Goal: Task Accomplishment & Management: Manage account settings

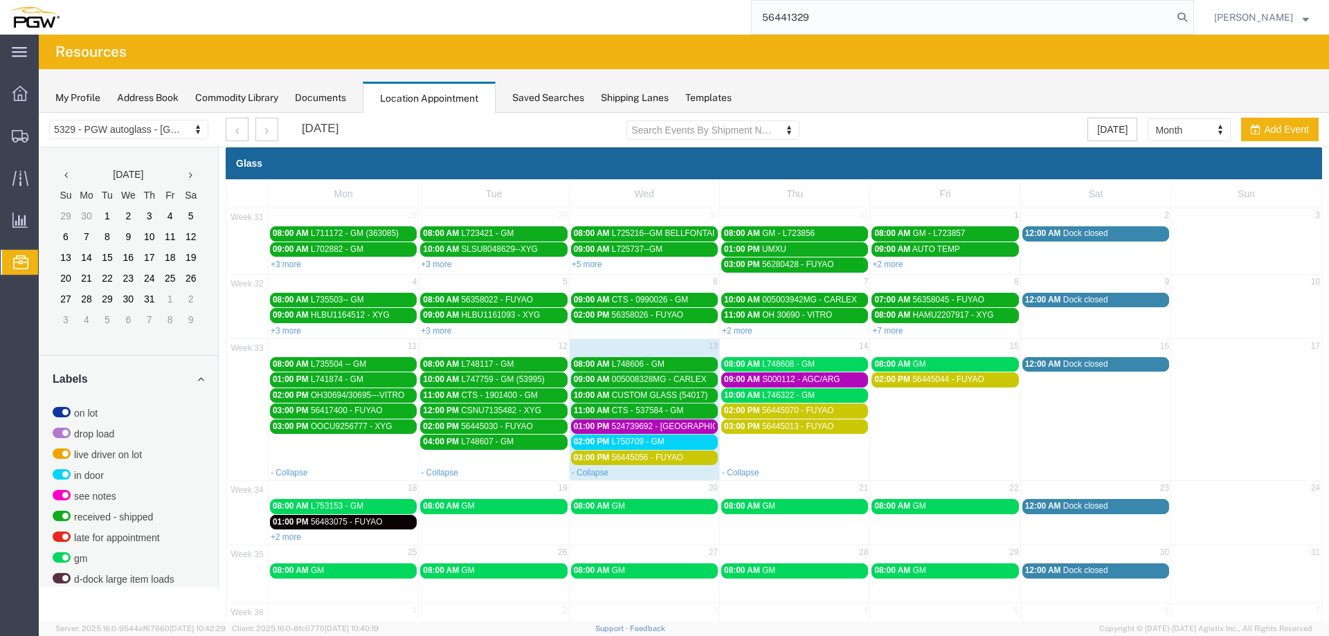
type input "56441329"
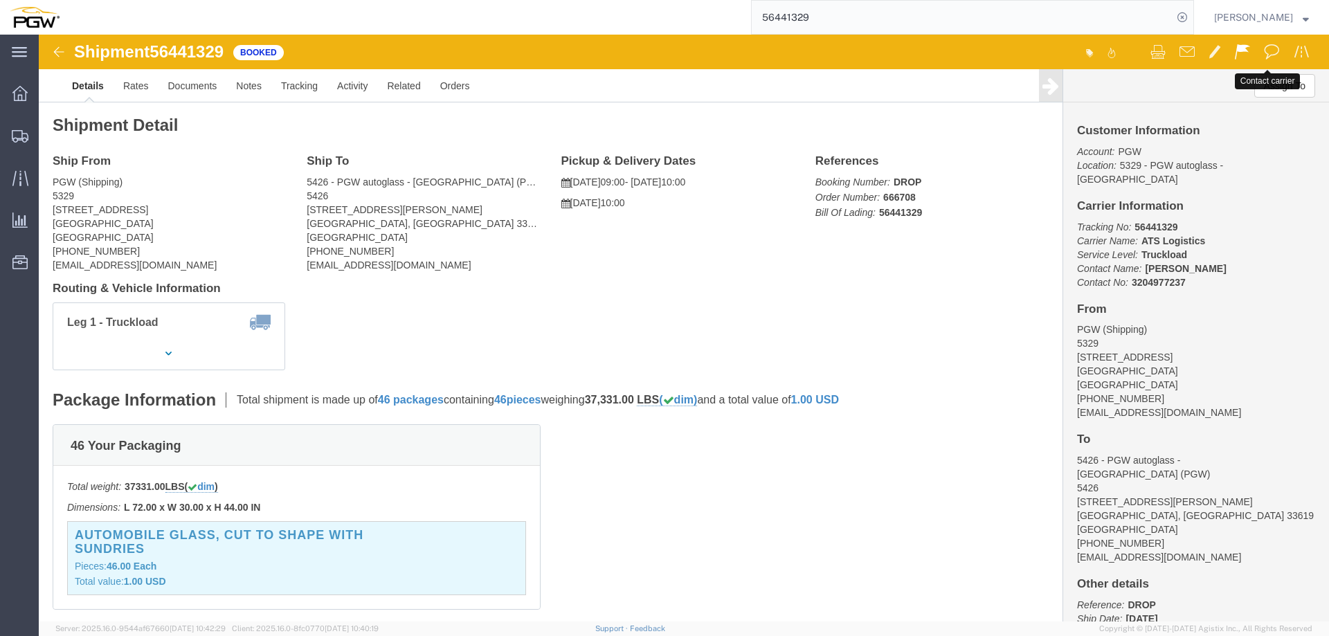
click span
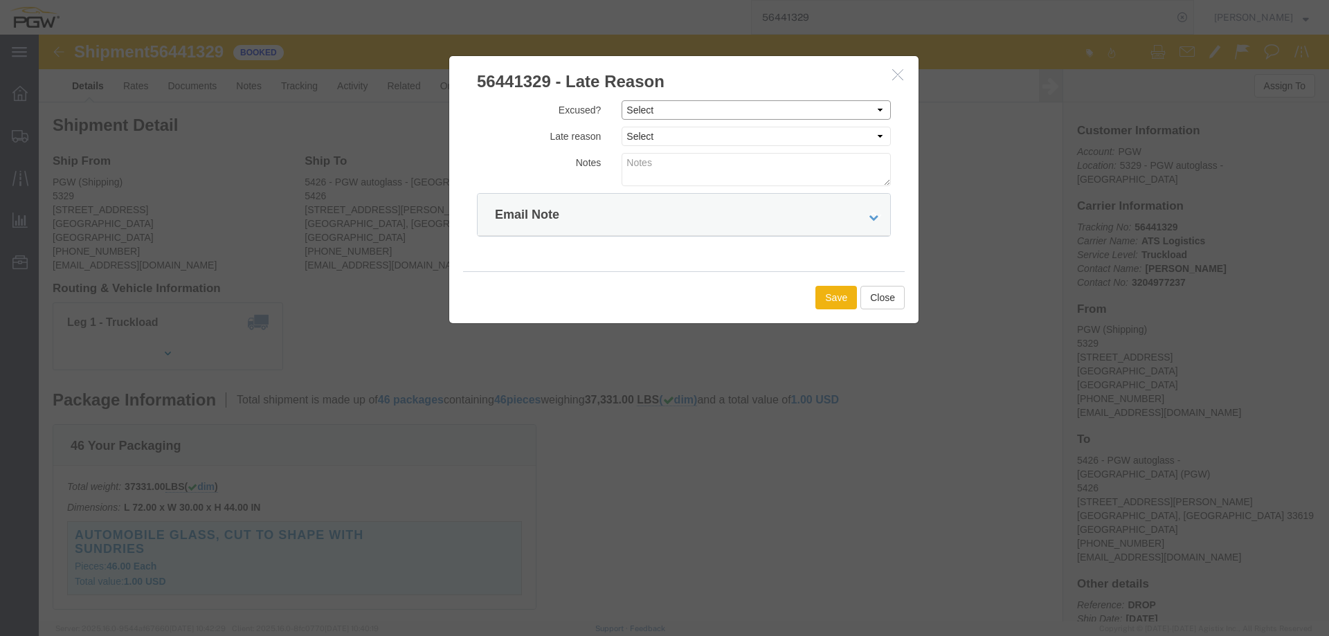
click select "Select Excused Not Excused"
select select "NOT_EXCUSED"
click select "Select Excused Not Excused"
click select "Select Bad Carrier Data Carrier Admin Error Delay Accident Driver Error Lack of…"
select select "OTHER"
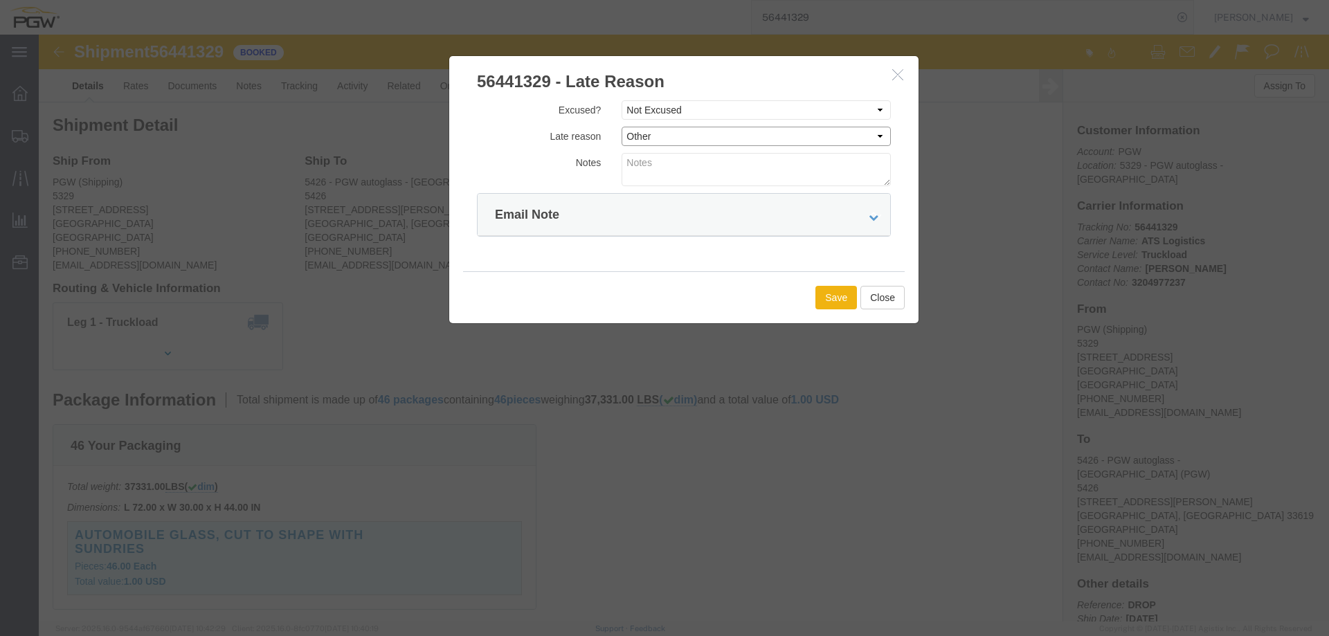
click select "Select Bad Carrier Data Carrier Admin Error Delay Accident Driver Error Lack of…"
click button "Save"
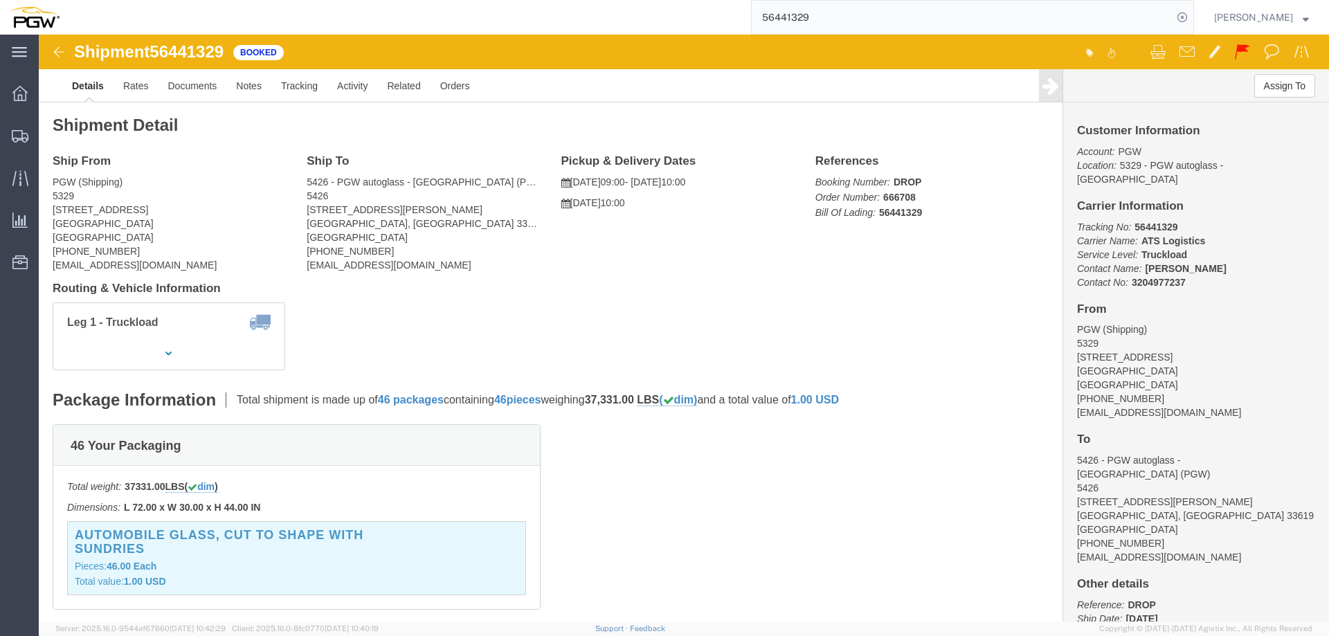
click at [938, 11] on input "56441329" at bounding box center [961, 17] width 421 height 33
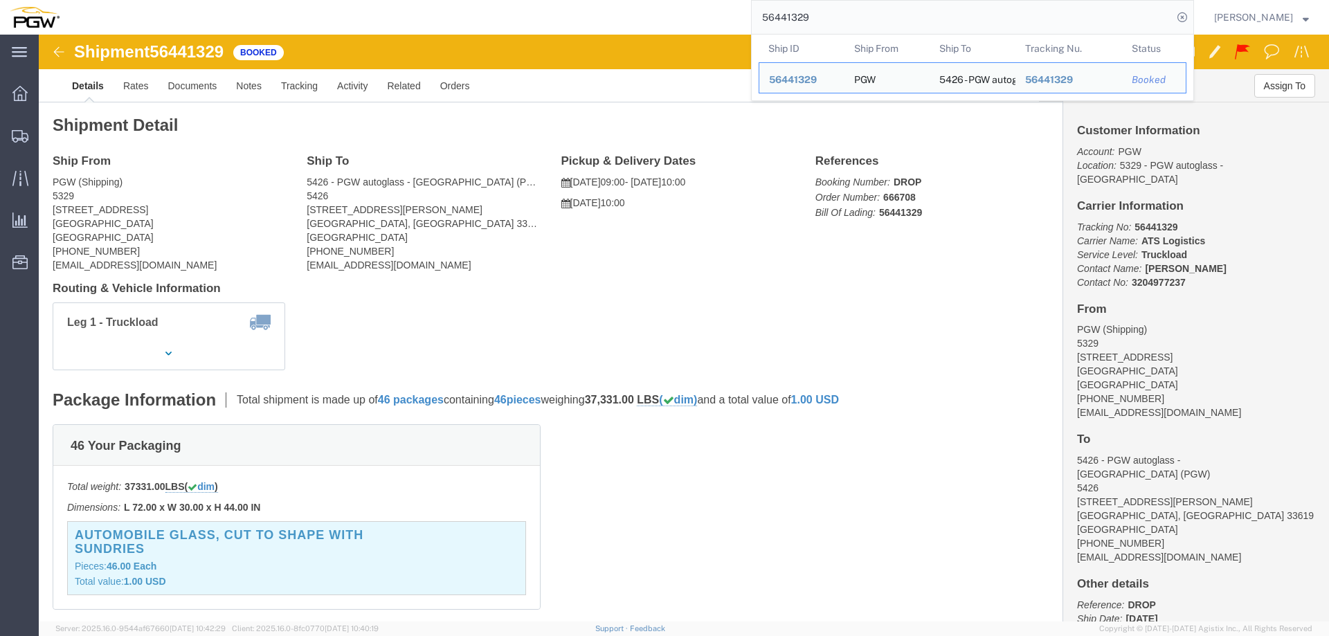
click at [938, 11] on input "56441329" at bounding box center [961, 17] width 421 height 33
paste input "666677"
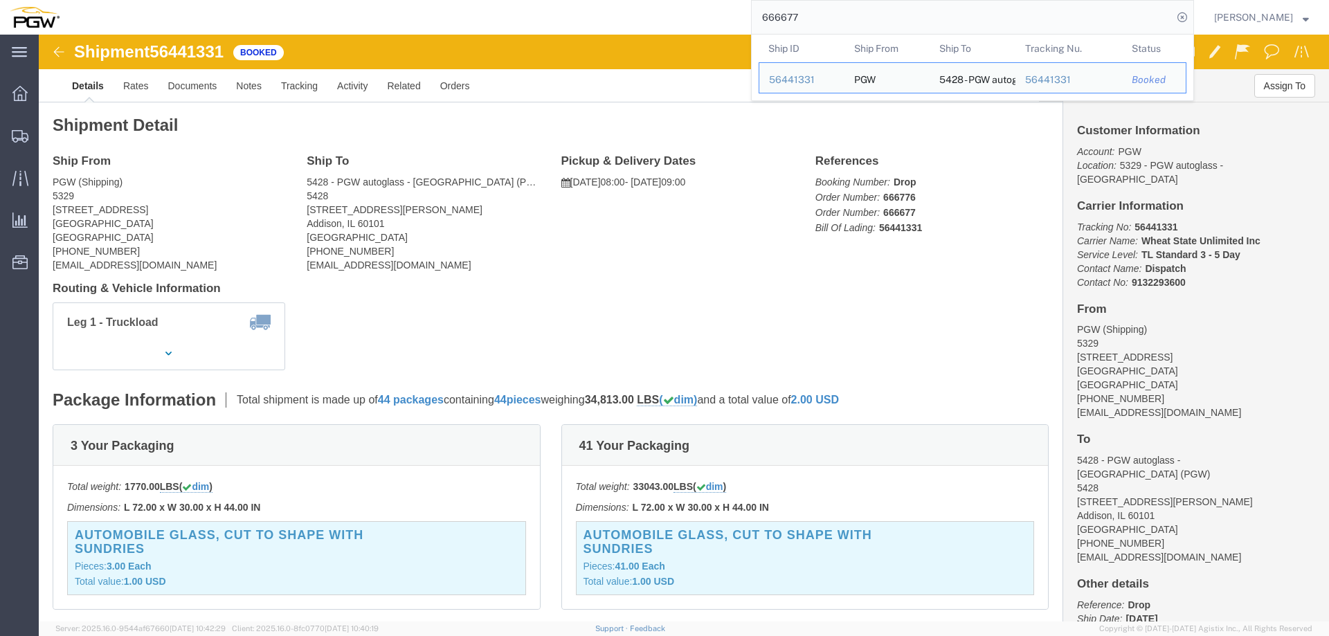
click at [848, 19] on input "666677" at bounding box center [961, 17] width 421 height 33
paste input "83"
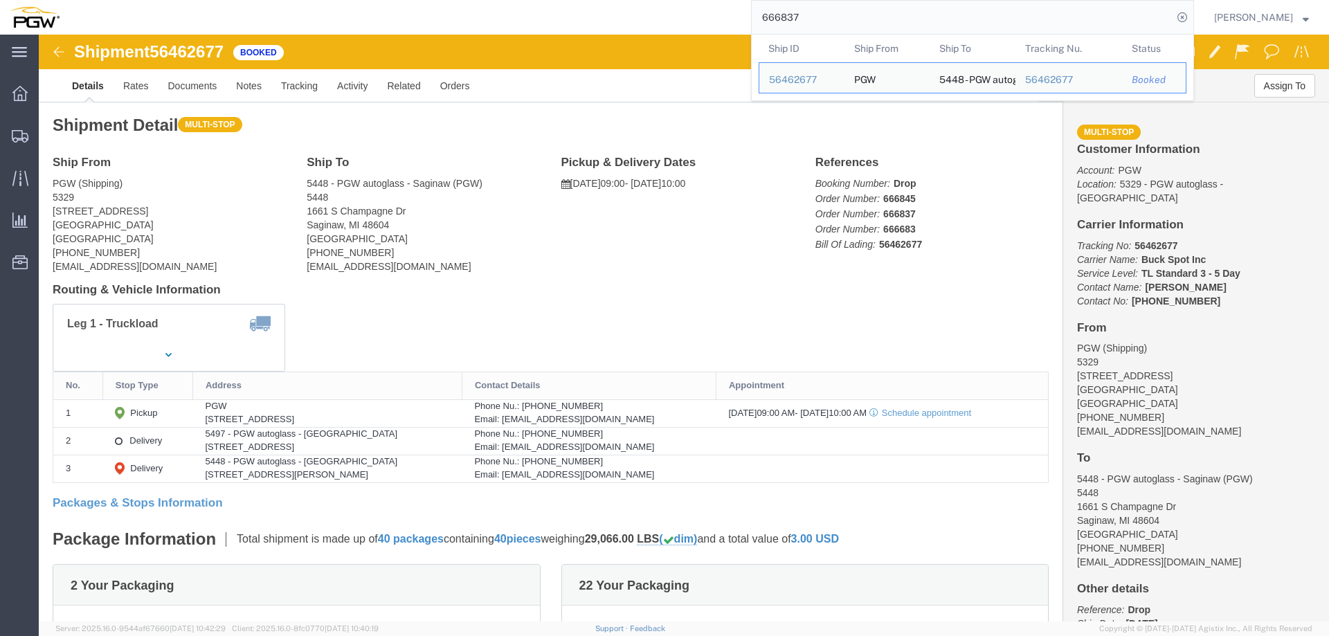
click at [836, 21] on input "666837" at bounding box center [961, 17] width 421 height 33
paste input "48"
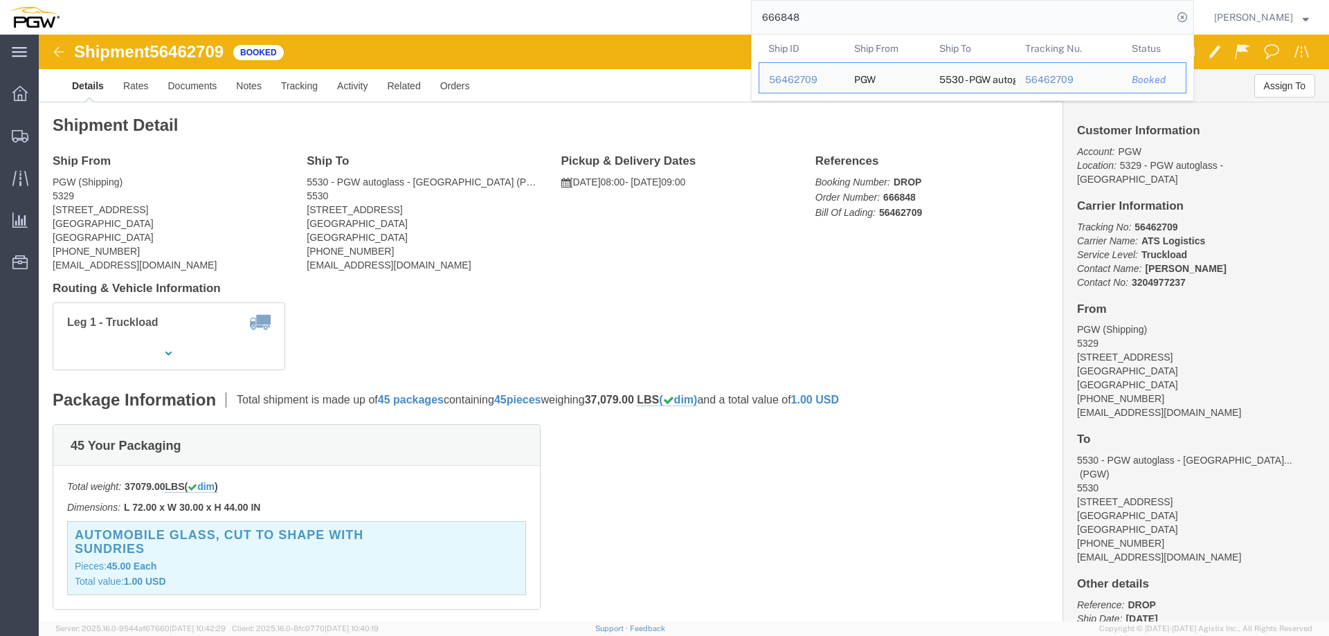
click at [857, 18] on input "666848" at bounding box center [961, 17] width 421 height 33
paste input "681"
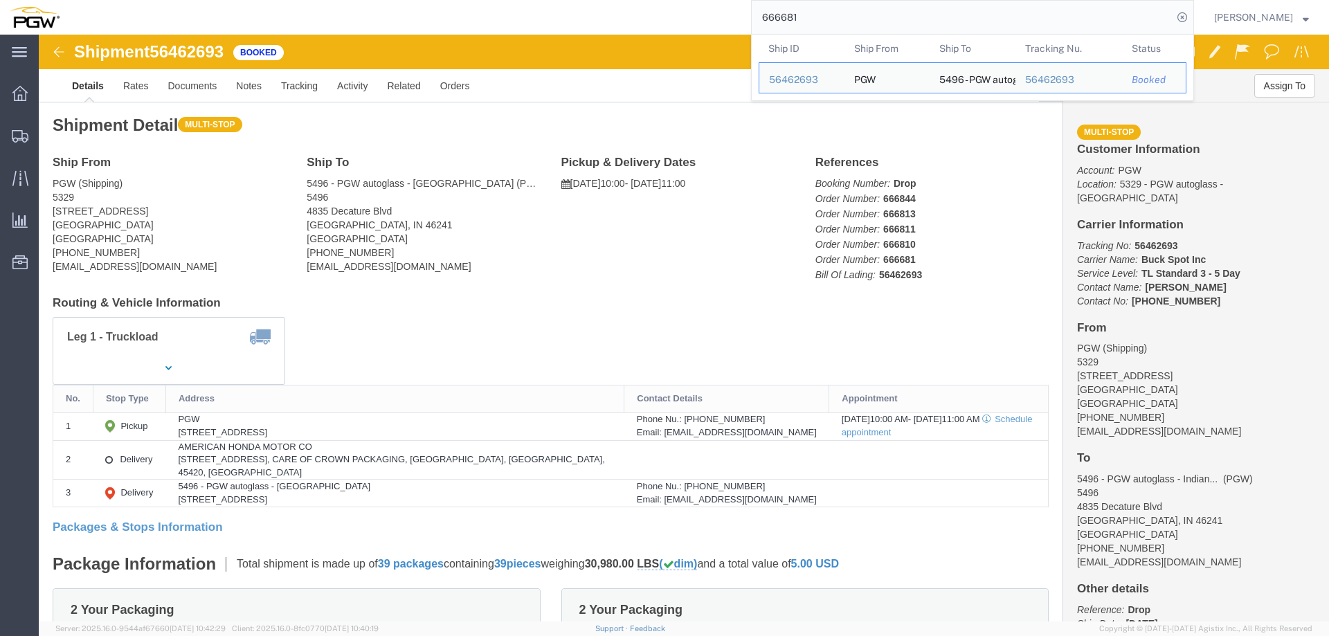
click at [843, 24] on input "666681" at bounding box center [961, 17] width 421 height 33
paste input "0"
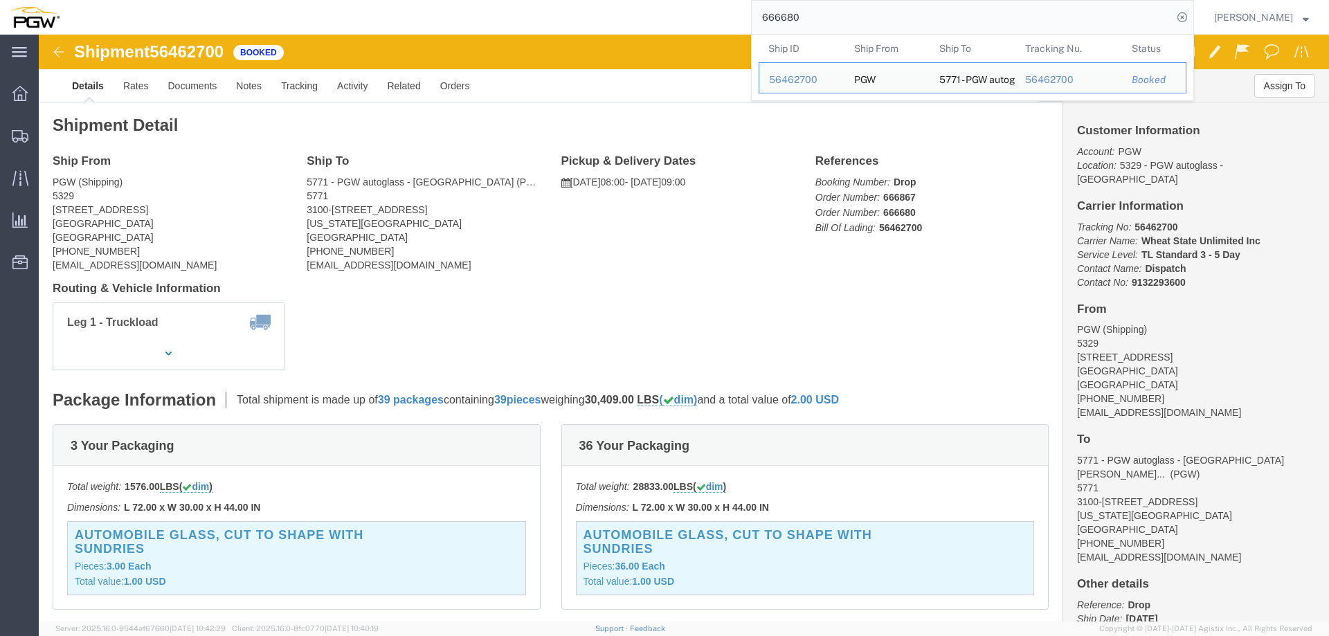
click at [834, 24] on input "666680" at bounding box center [961, 17] width 421 height 33
paste input "857"
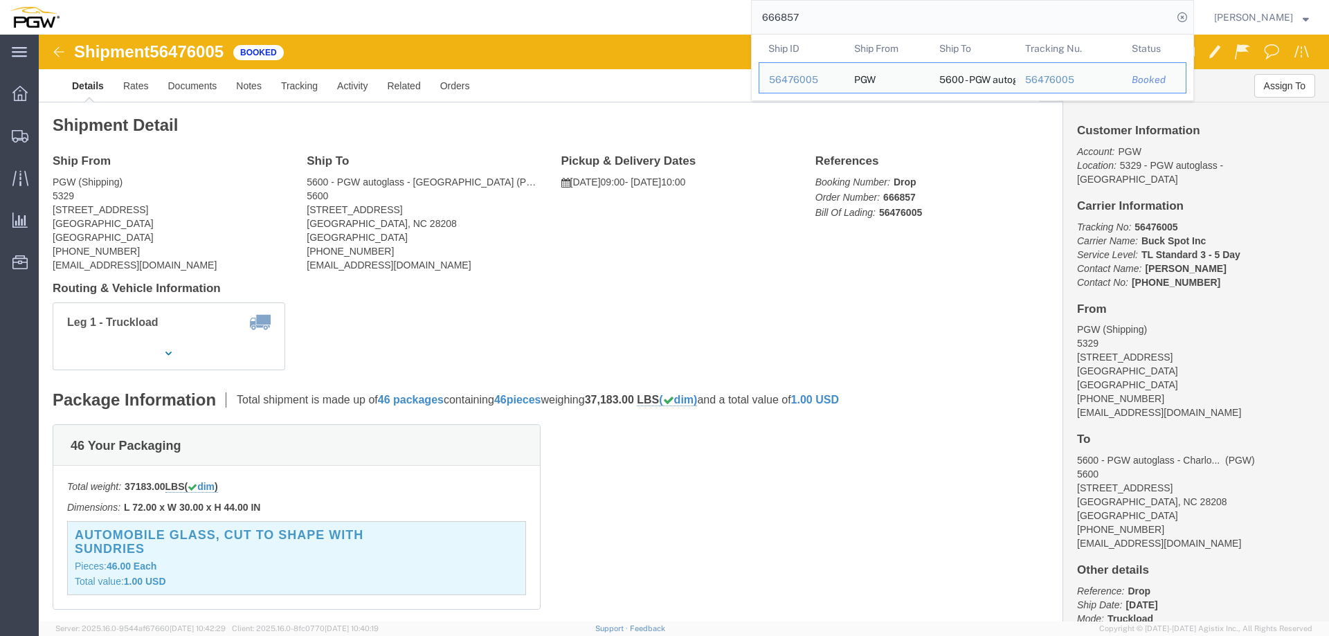
click at [813, 27] on input "666857" at bounding box center [961, 17] width 421 height 33
paste input "962"
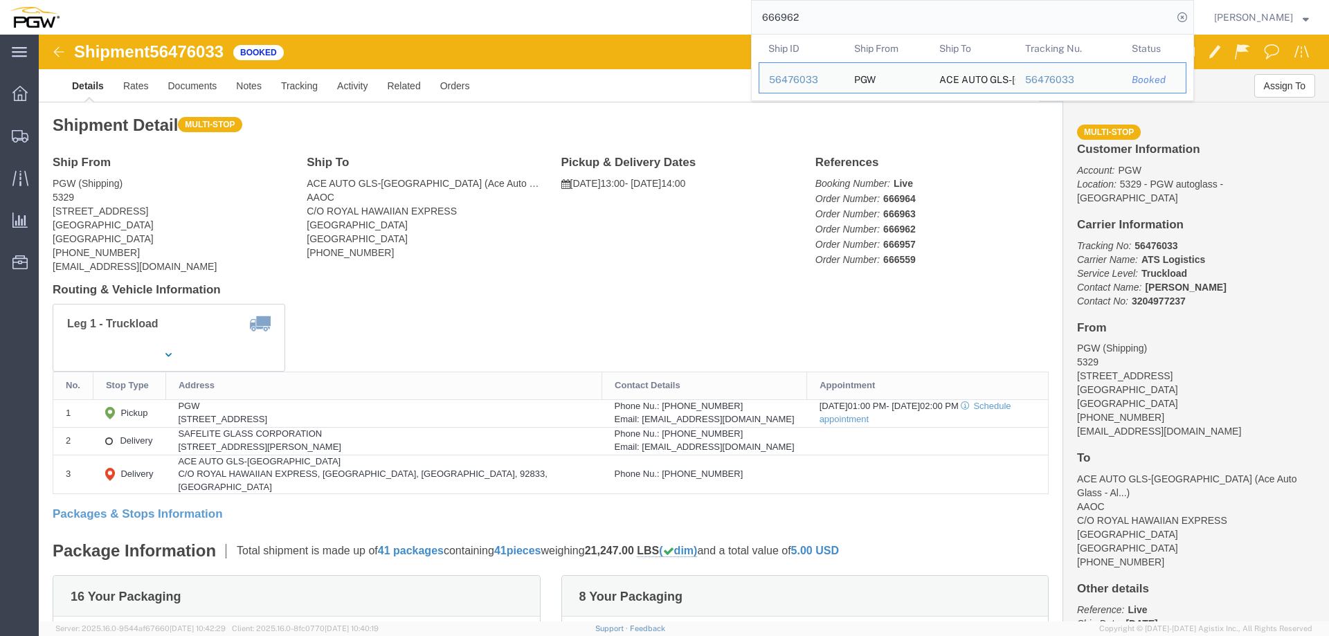
click at [942, 20] on input "666962" at bounding box center [961, 17] width 421 height 33
paste input "677"
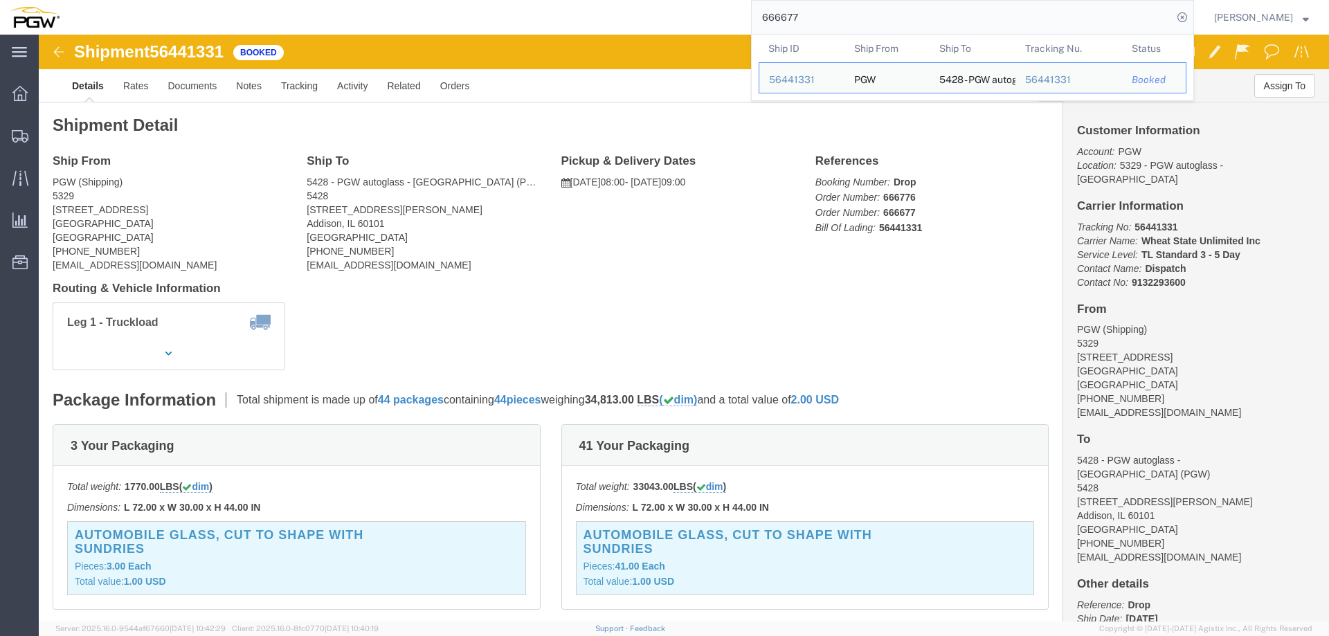
click at [913, 27] on input "666677" at bounding box center [961, 17] width 421 height 33
paste input "83"
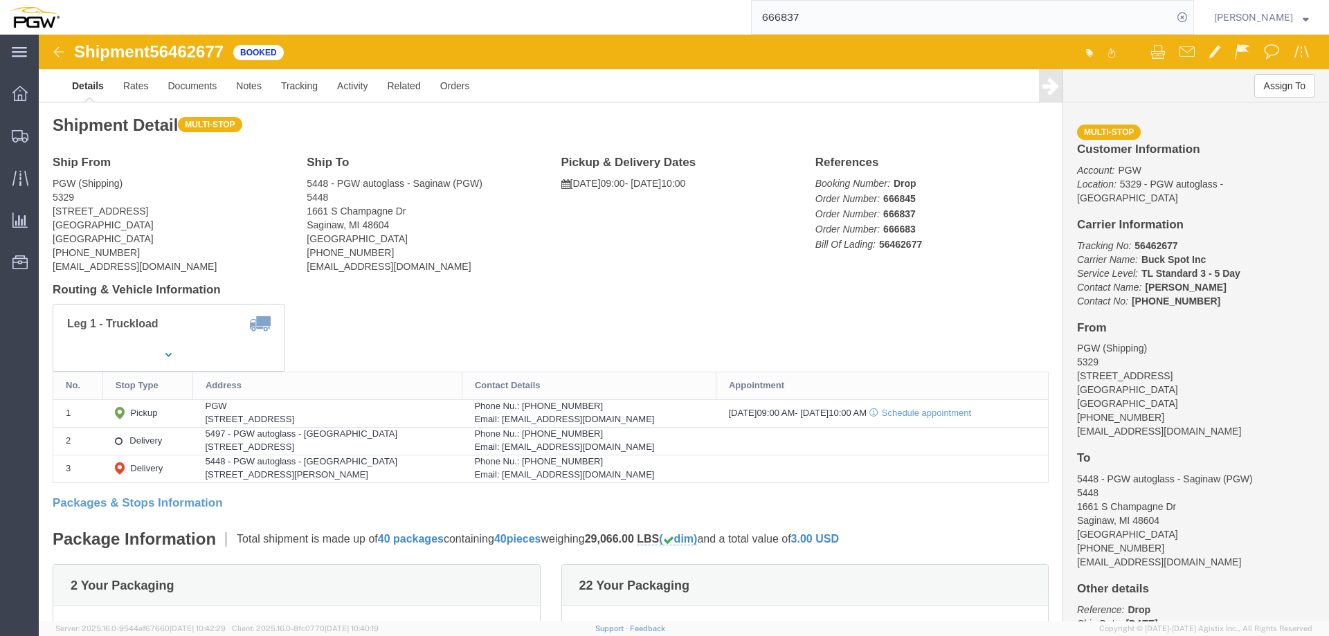
click at [967, 7] on input "666837" at bounding box center [961, 17] width 421 height 33
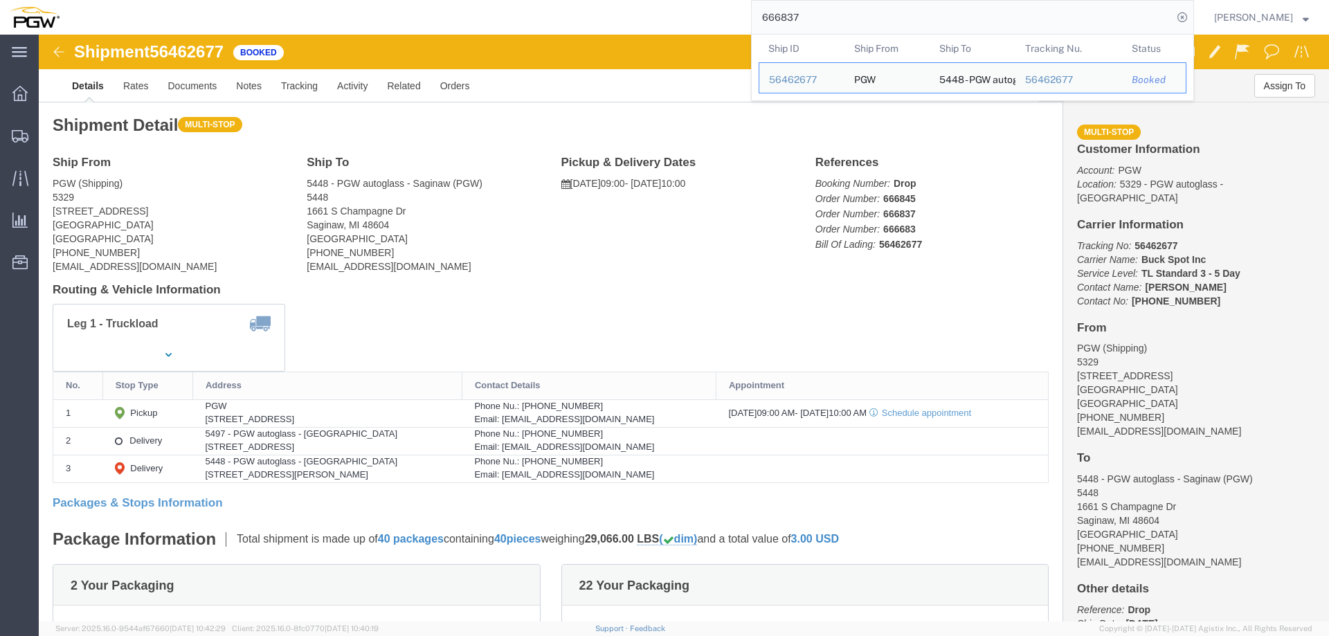
click at [967, 7] on input "666837" at bounding box center [961, 17] width 421 height 33
paste input "48"
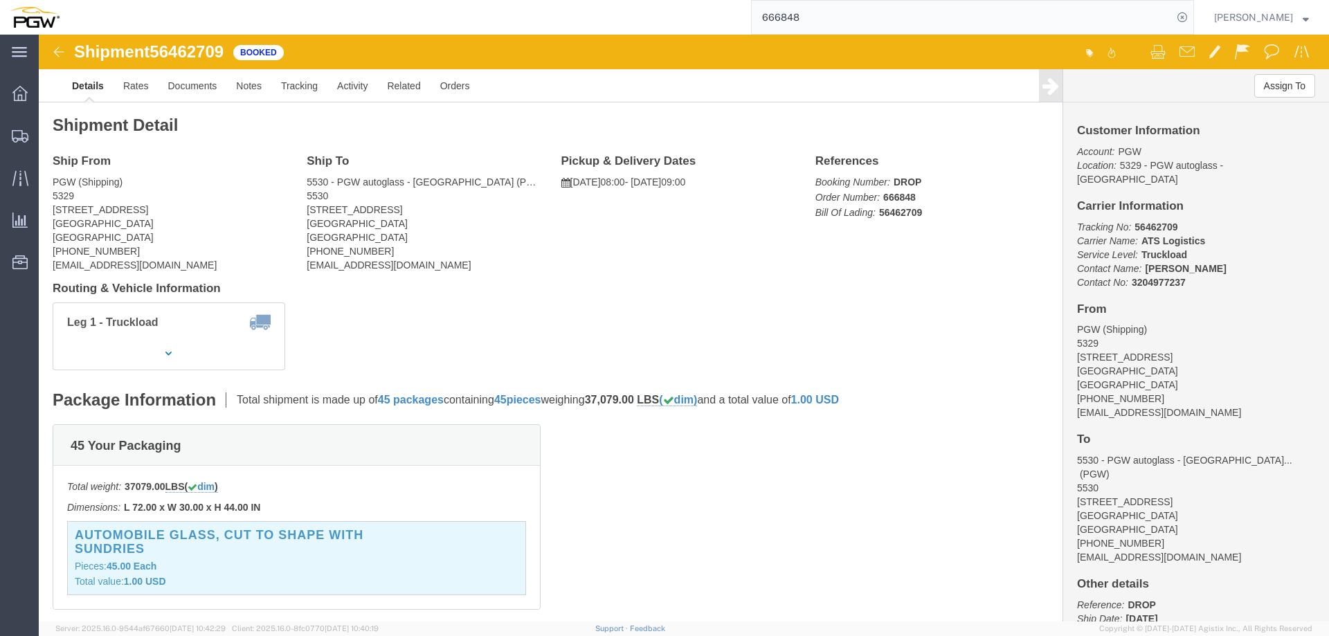
click at [914, 2] on input "666848" at bounding box center [961, 17] width 421 height 33
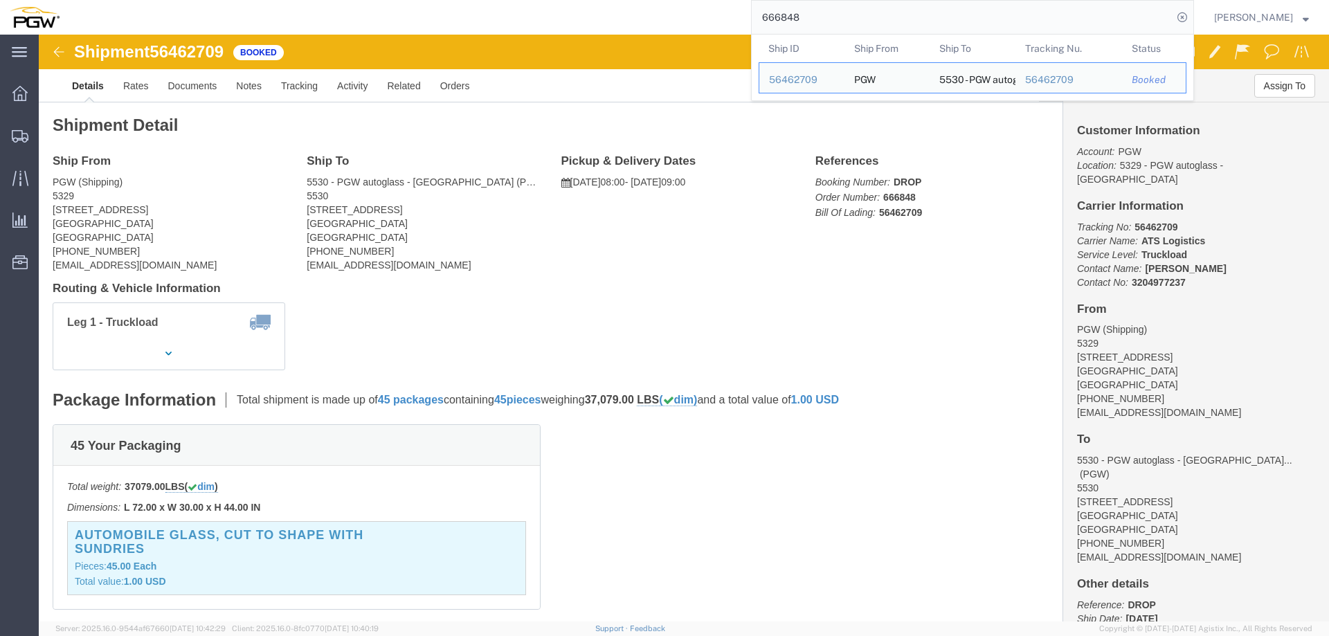
click at [914, 4] on input "666848" at bounding box center [961, 17] width 421 height 33
paste input "681"
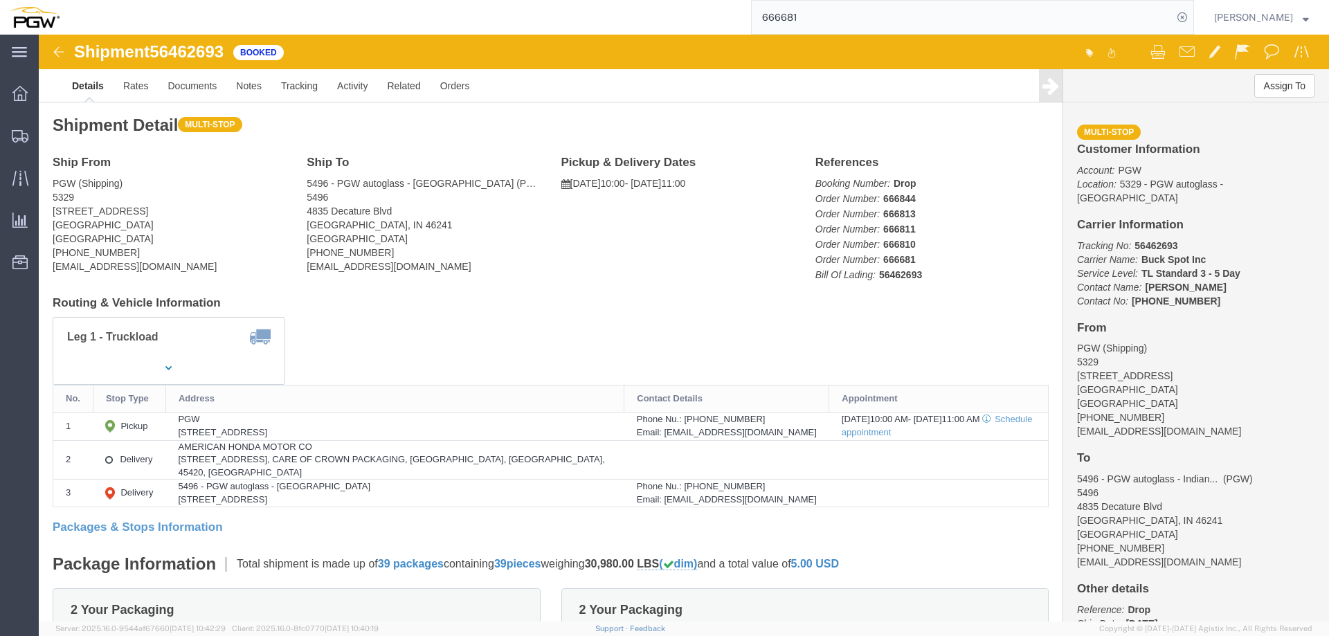
click at [999, 27] on input "666681" at bounding box center [961, 17] width 421 height 33
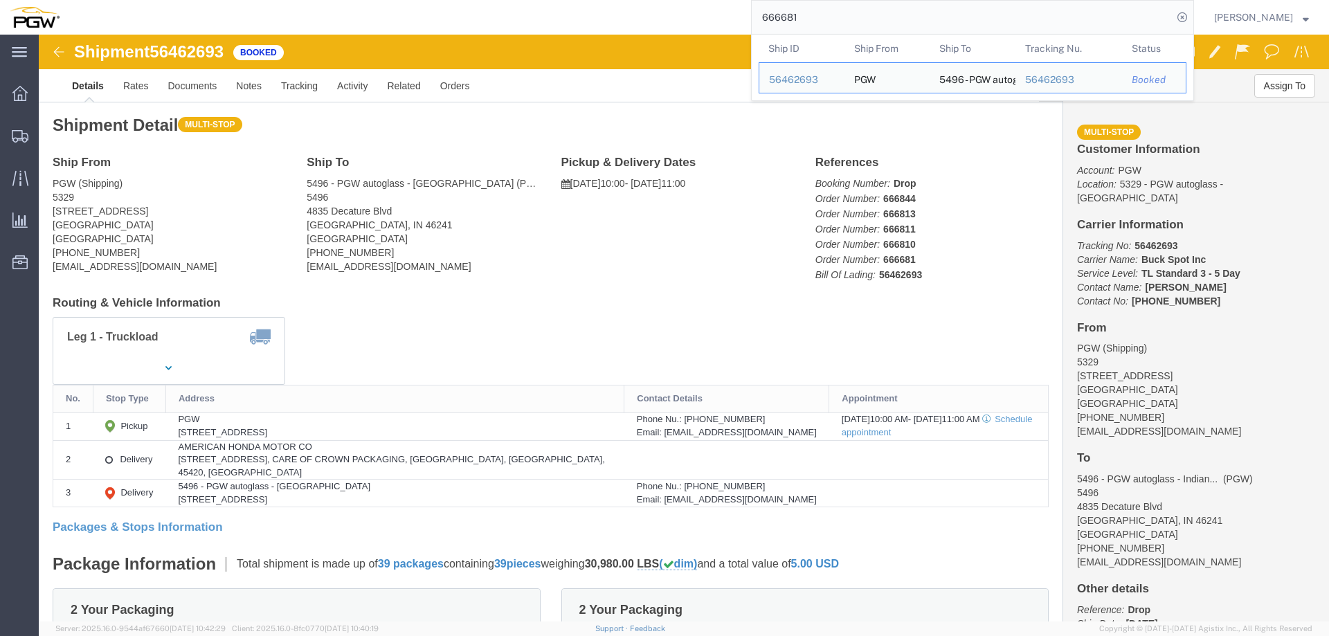
click at [999, 27] on input "666681" at bounding box center [961, 17] width 421 height 33
paste input "0"
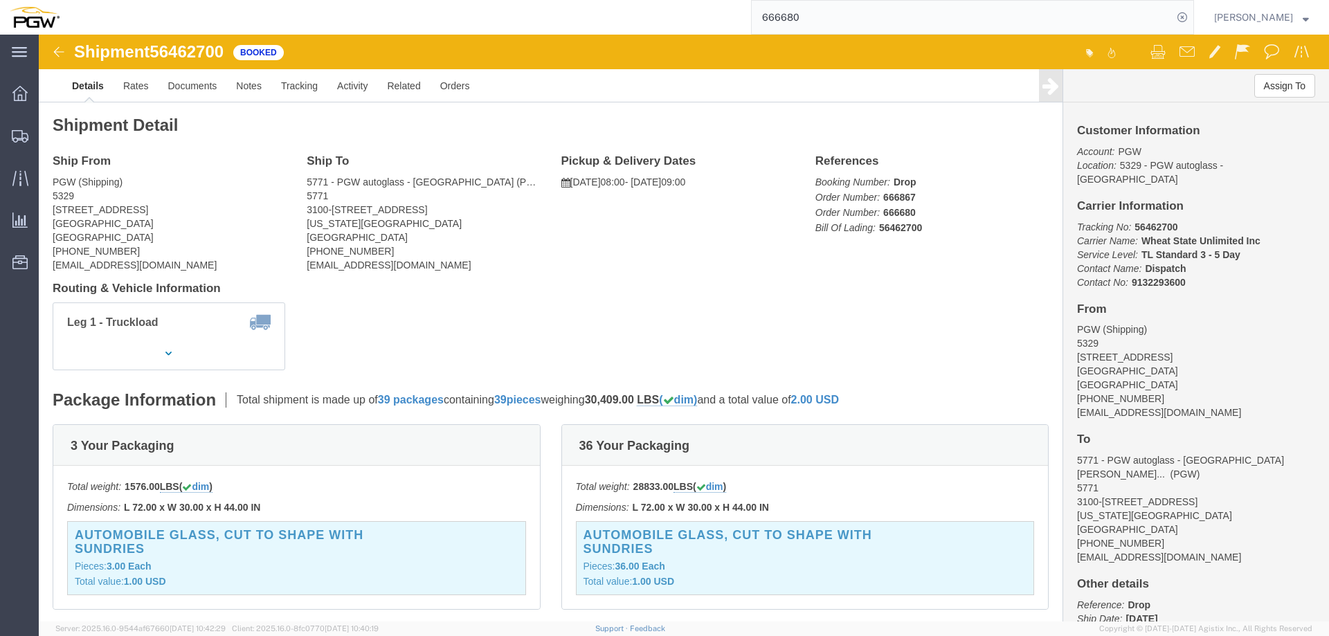
click at [886, 17] on input "666680" at bounding box center [961, 17] width 421 height 33
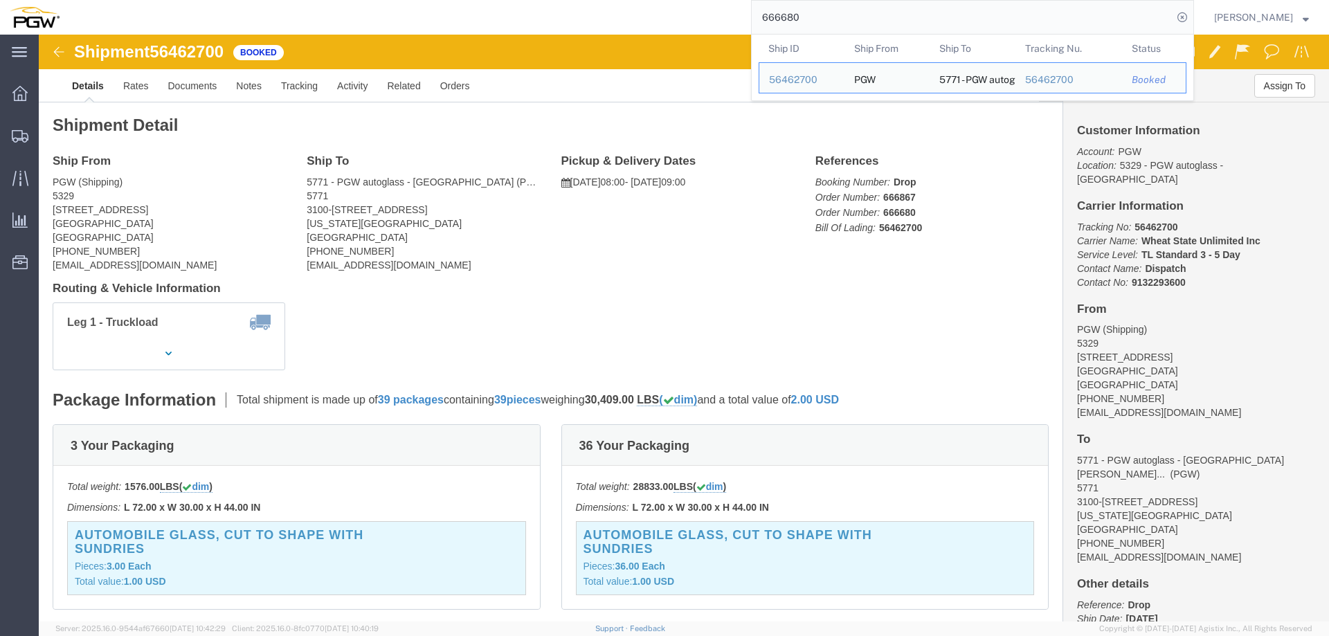
click at [886, 17] on input "666680" at bounding box center [961, 17] width 421 height 33
paste input "857"
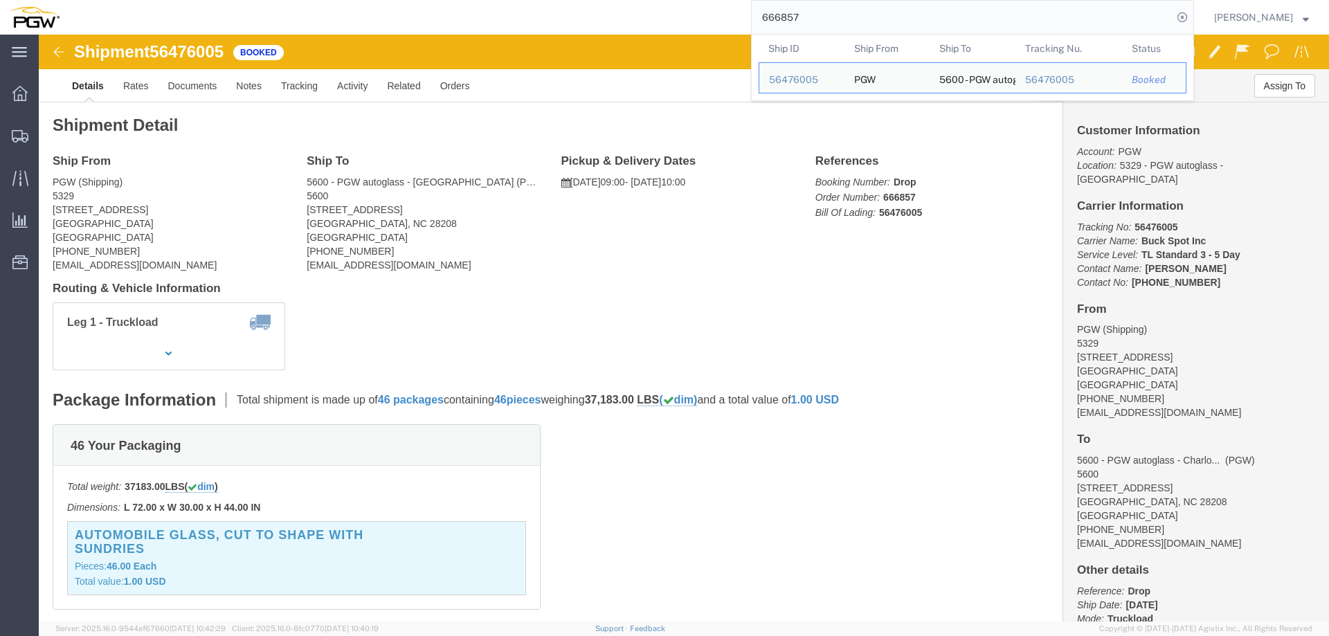
click at [872, 32] on input "666857" at bounding box center [961, 17] width 421 height 33
paste input "962"
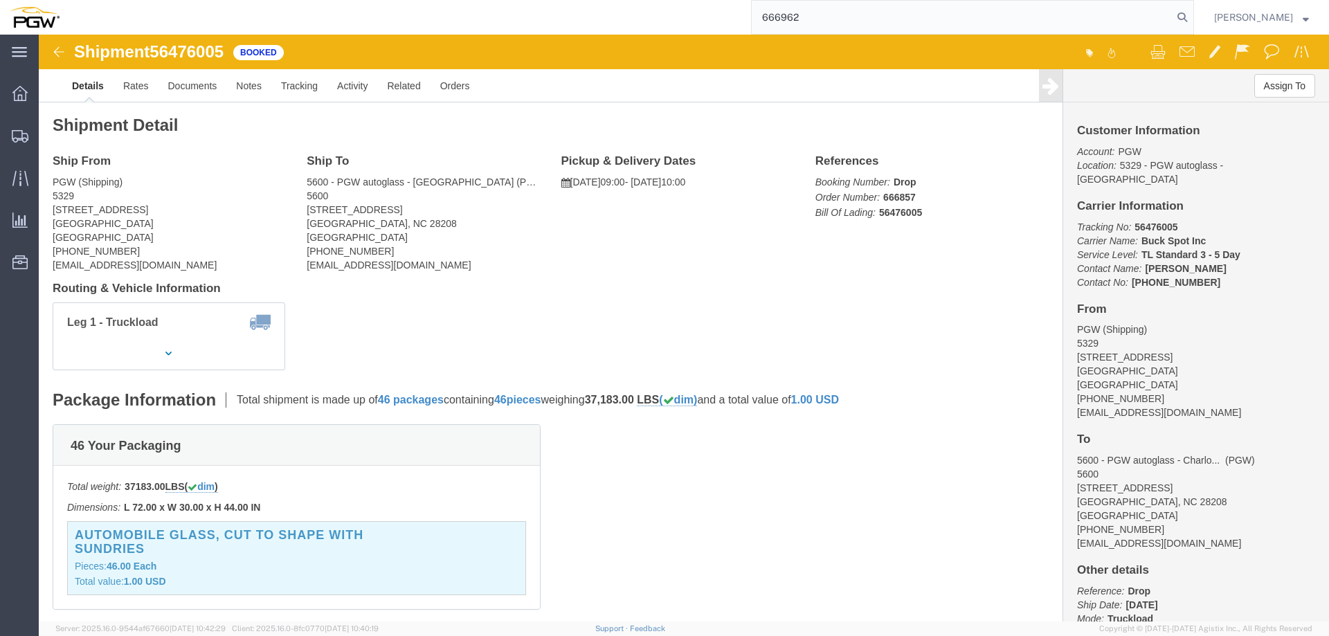
type input "666962"
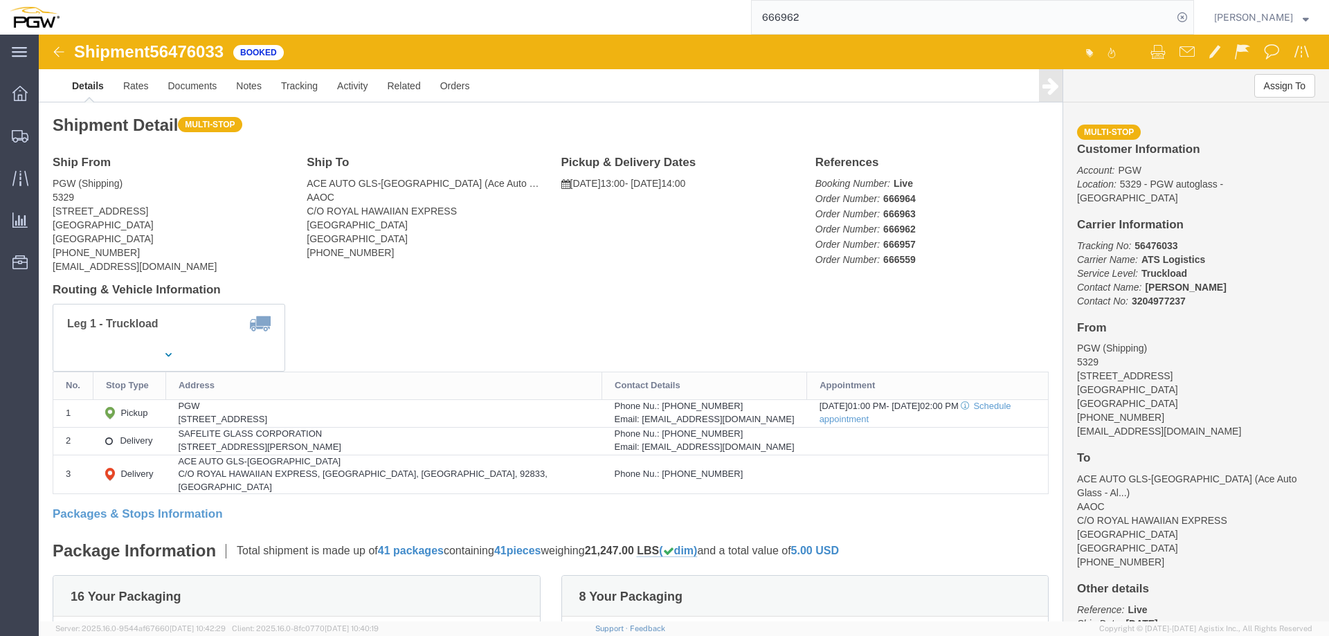
click div
click at [1192, 17] on icon at bounding box center [1181, 17] width 19 height 19
click at [0, 0] on span "Location Appointment" at bounding box center [0, 0] width 0 height 0
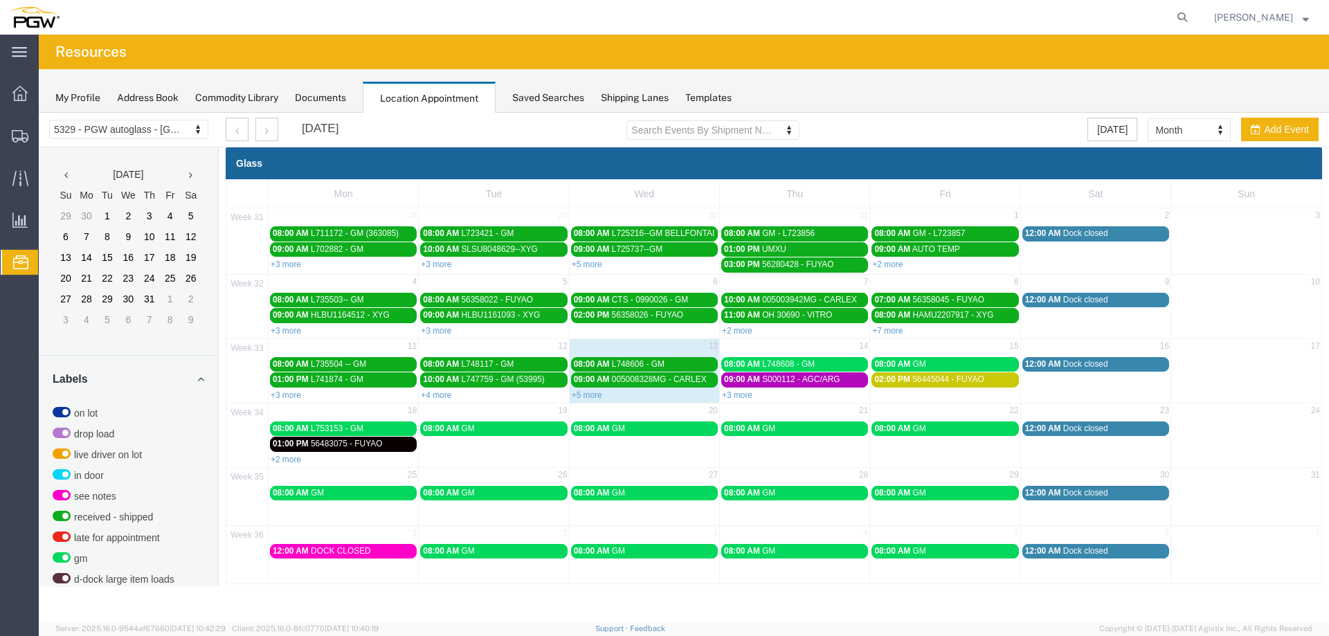
click at [733, 391] on link "+3 more" at bounding box center [737, 395] width 30 height 10
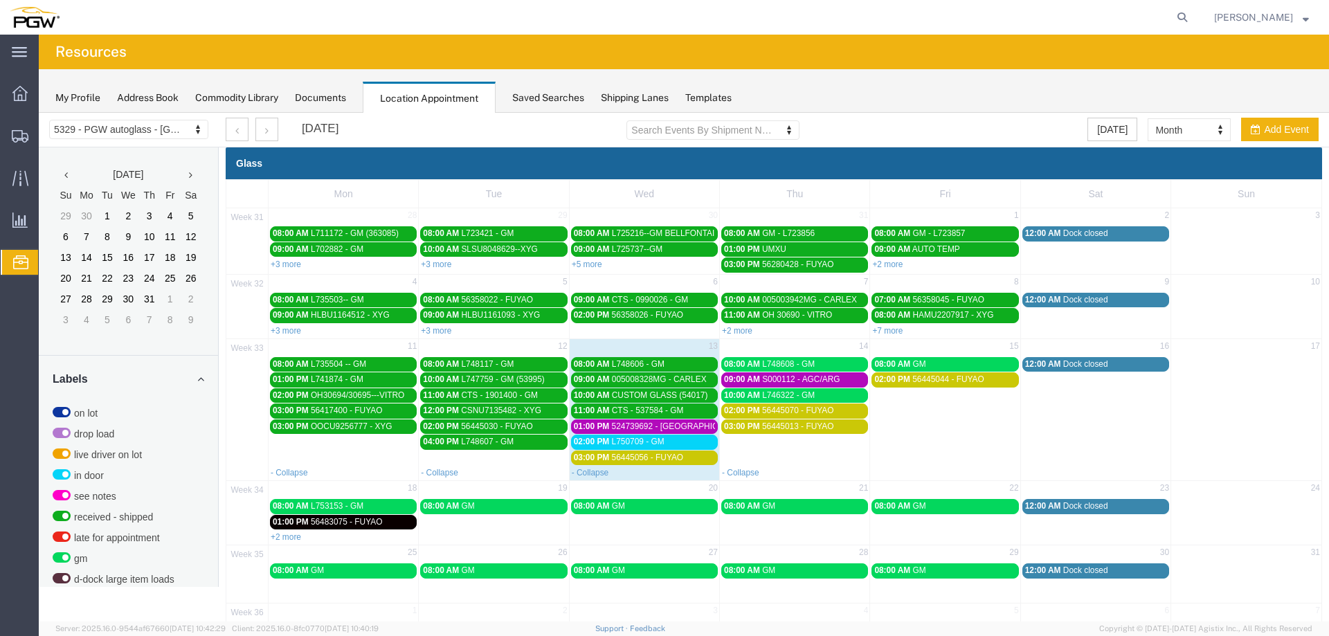
click at [687, 428] on span "524739692 - [GEOGRAPHIC_DATA]" at bounding box center [679, 426] width 134 height 10
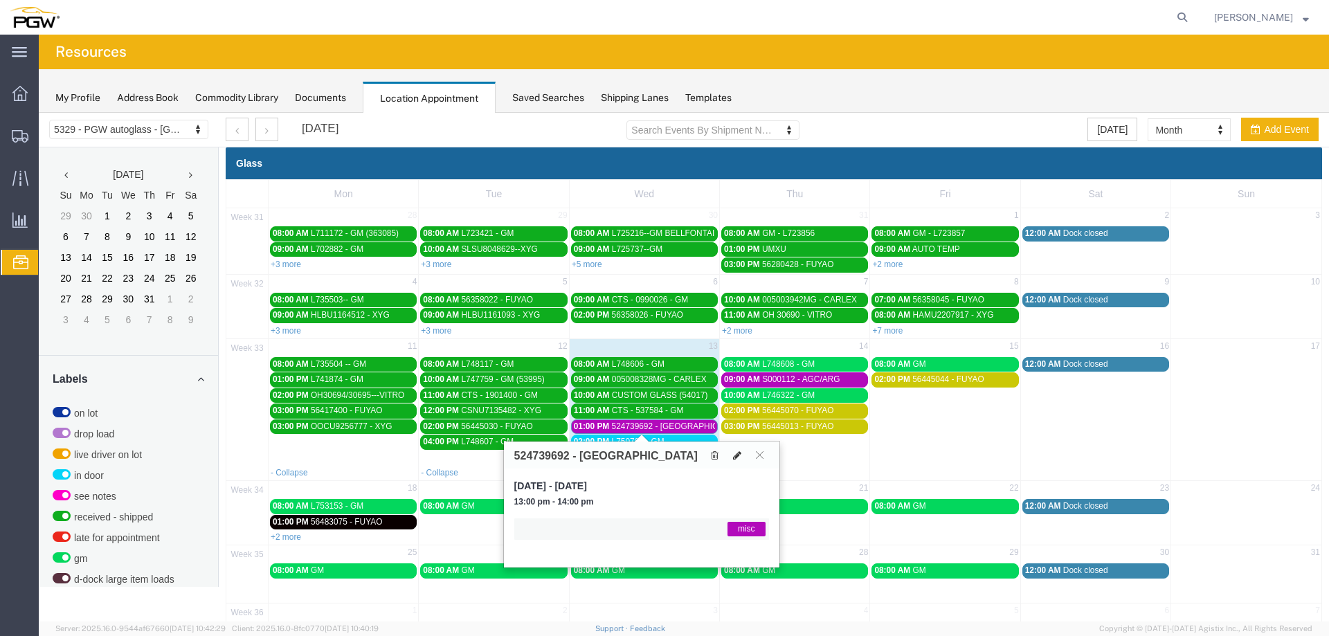
click at [733, 457] on icon at bounding box center [737, 455] width 8 height 10
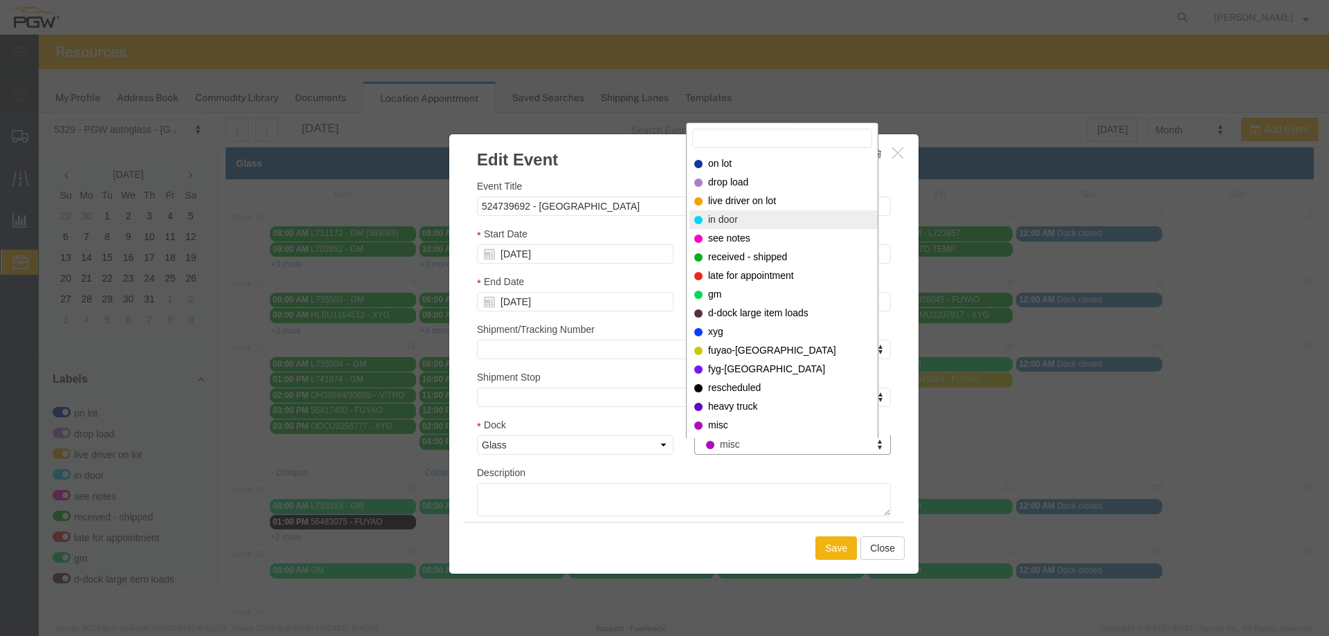
select select "220"
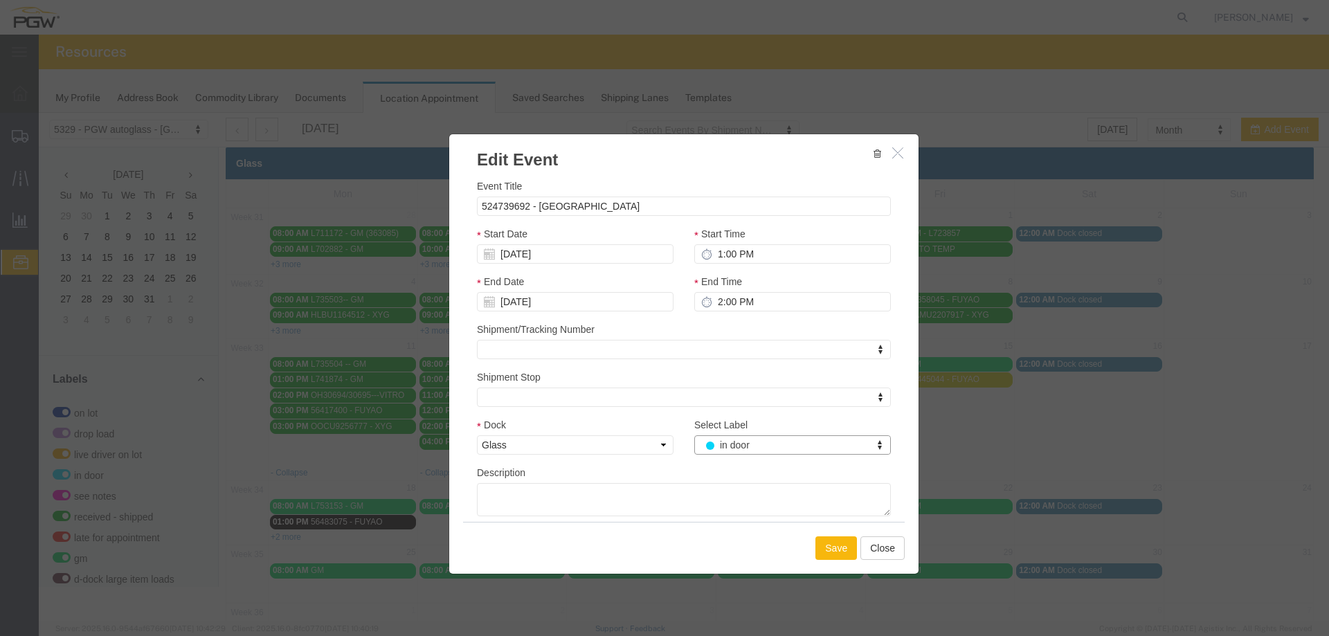
click at [823, 544] on button "Save" at bounding box center [836, 548] width 42 height 24
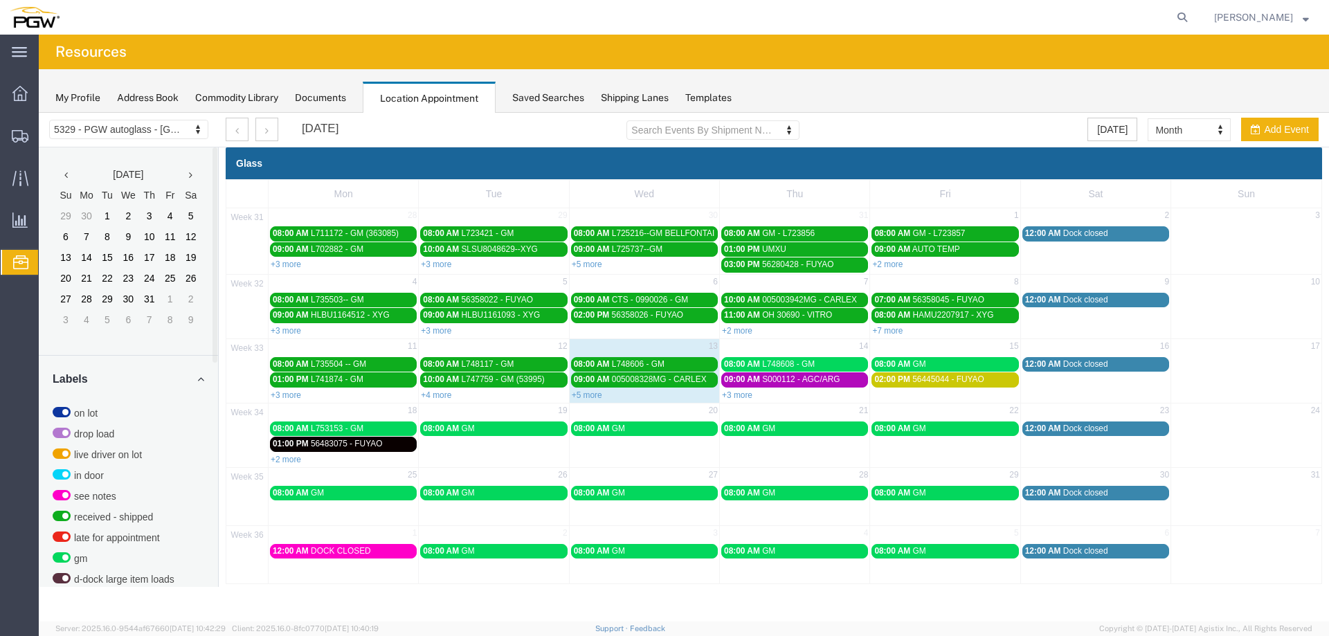
drag, startPoint x: 731, startPoint y: 400, endPoint x: 816, endPoint y: 354, distance: 96.6
click at [731, 400] on div "+3 more" at bounding box center [794, 394] width 149 height 14
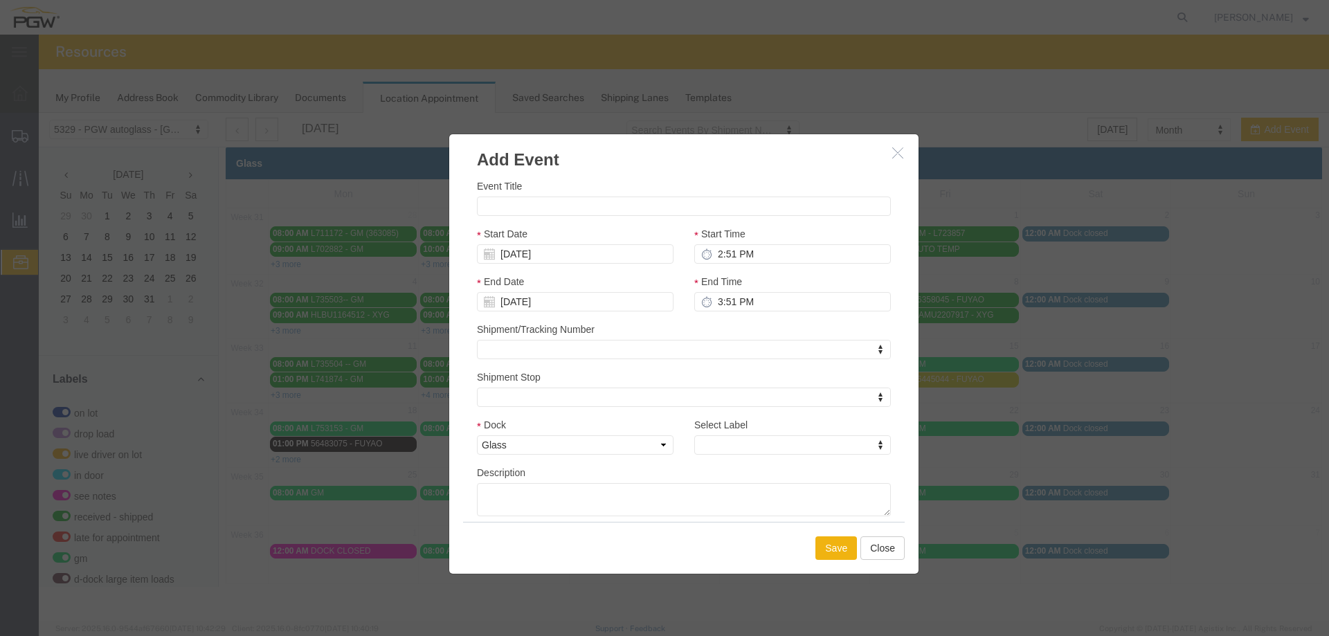
click at [896, 154] on icon "button" at bounding box center [897, 153] width 11 height 12
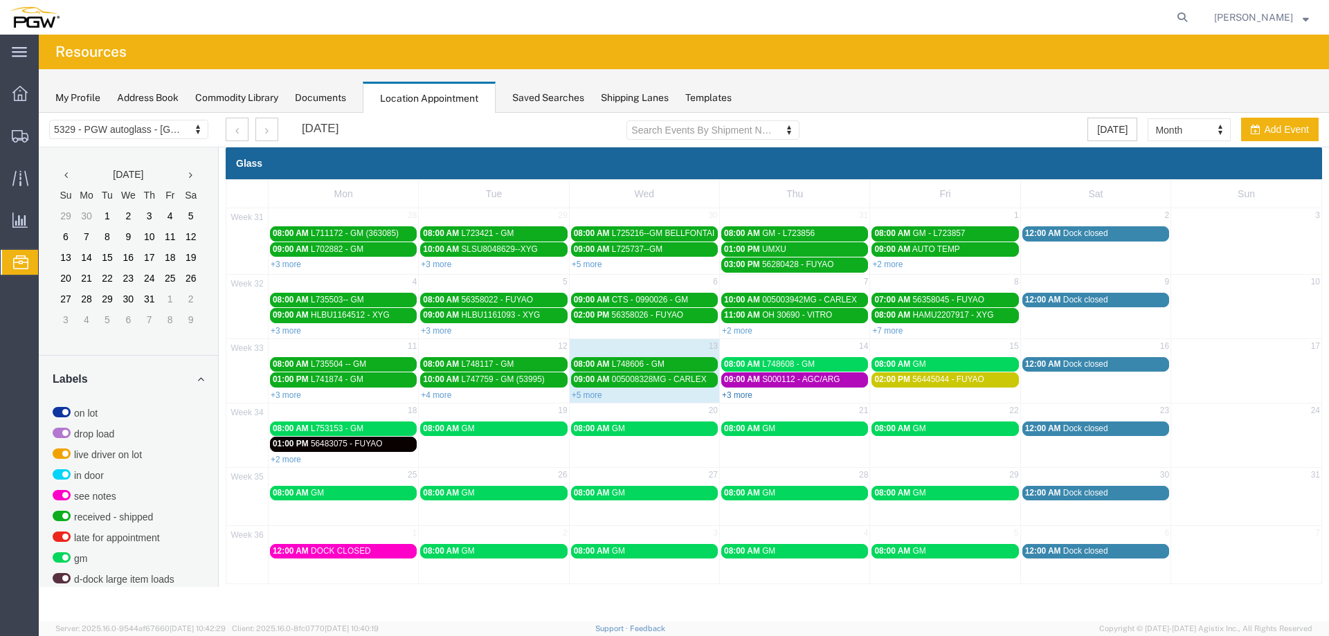
click at [743, 397] on link "+3 more" at bounding box center [737, 395] width 30 height 10
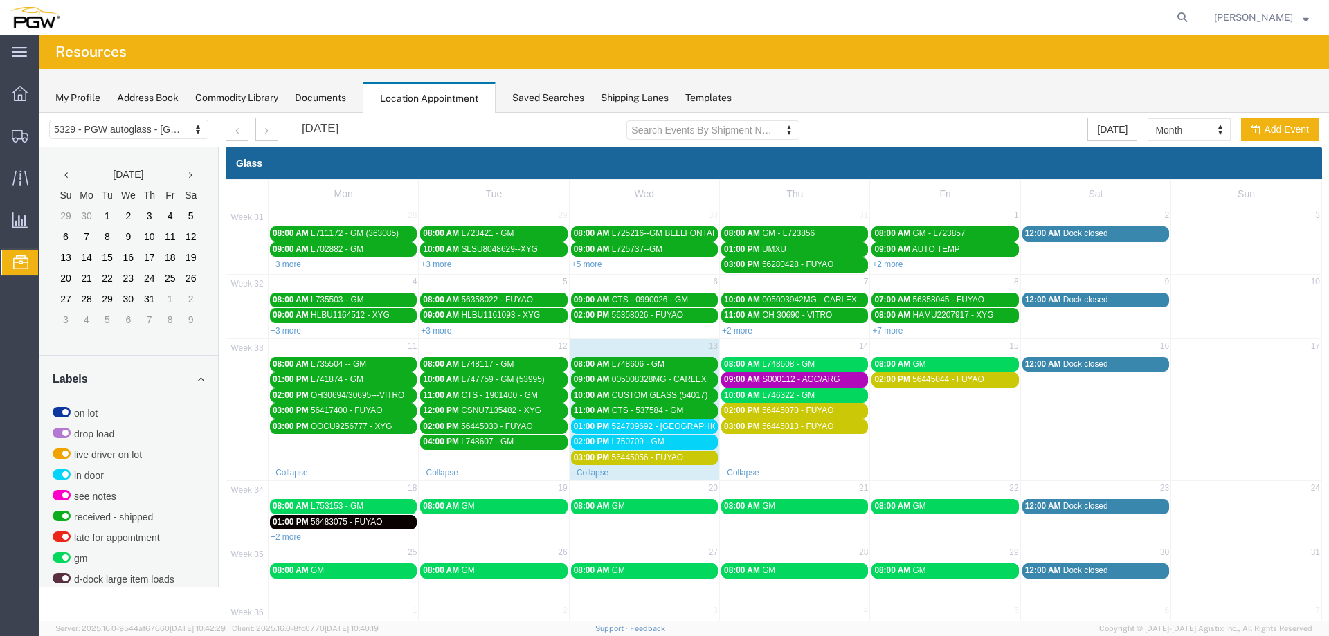
click at [657, 456] on span "56445056 - FUYAO" at bounding box center [648, 458] width 72 height 10
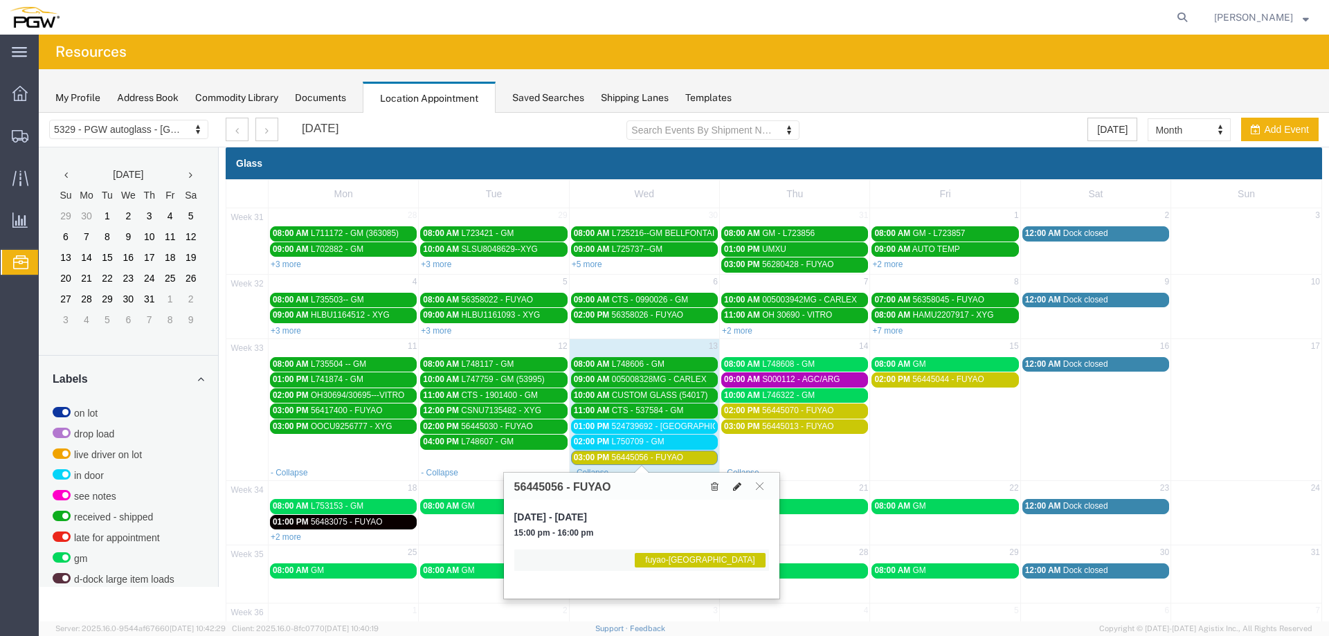
click at [733, 486] on icon at bounding box center [737, 487] width 8 height 10
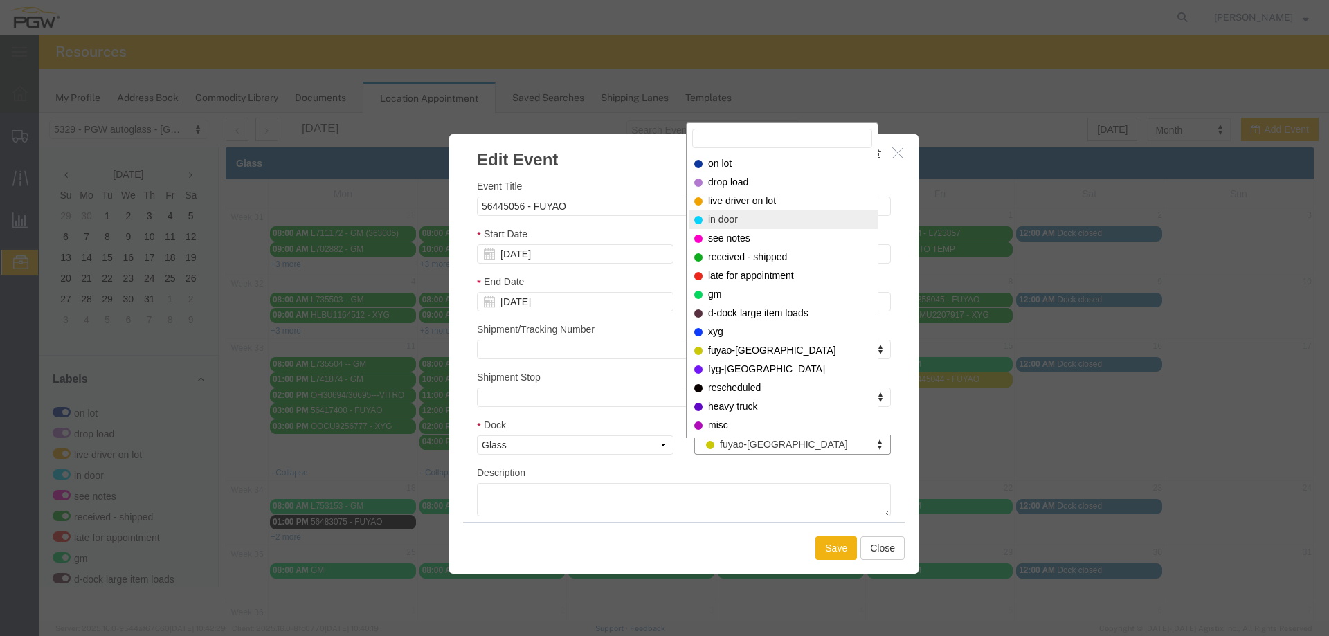
select select "220"
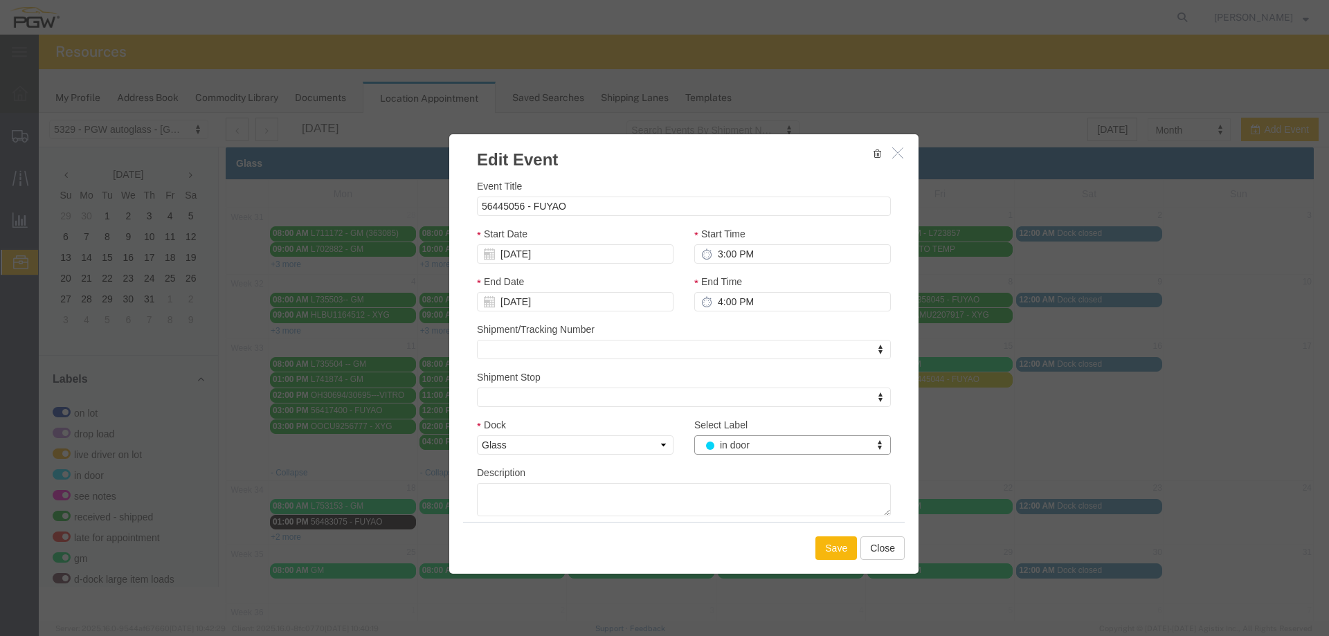
click at [815, 549] on button "Save" at bounding box center [836, 548] width 42 height 24
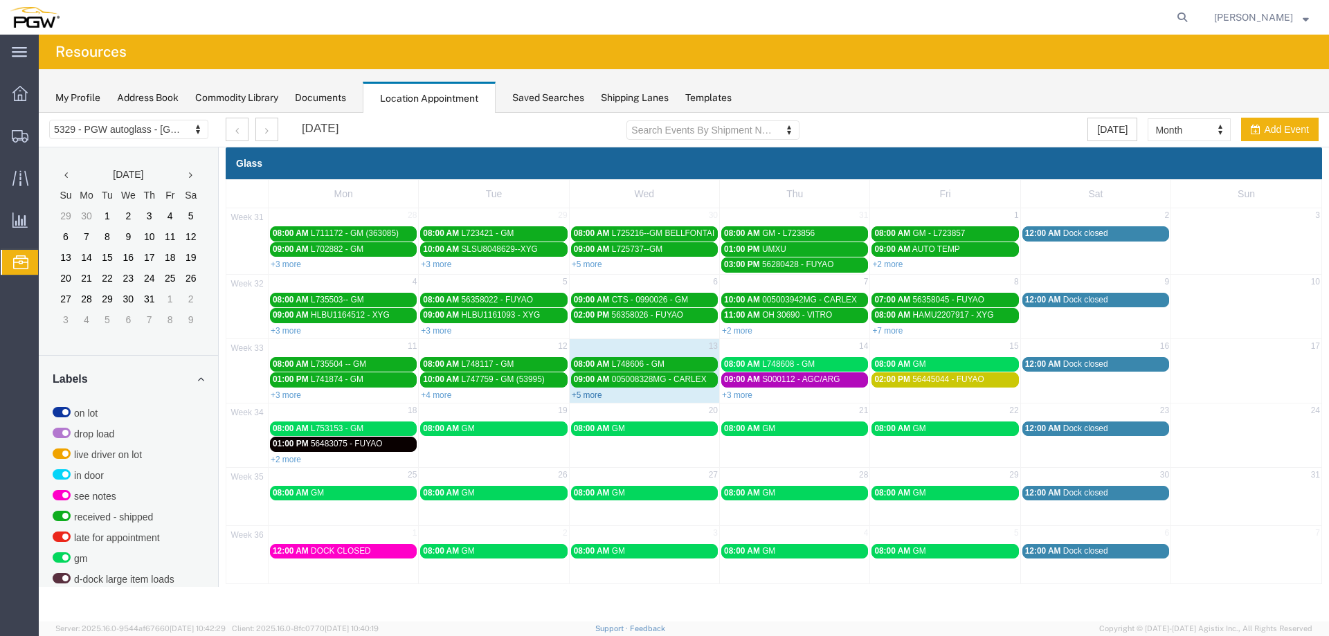
click at [587, 394] on link "+5 more" at bounding box center [587, 395] width 30 height 10
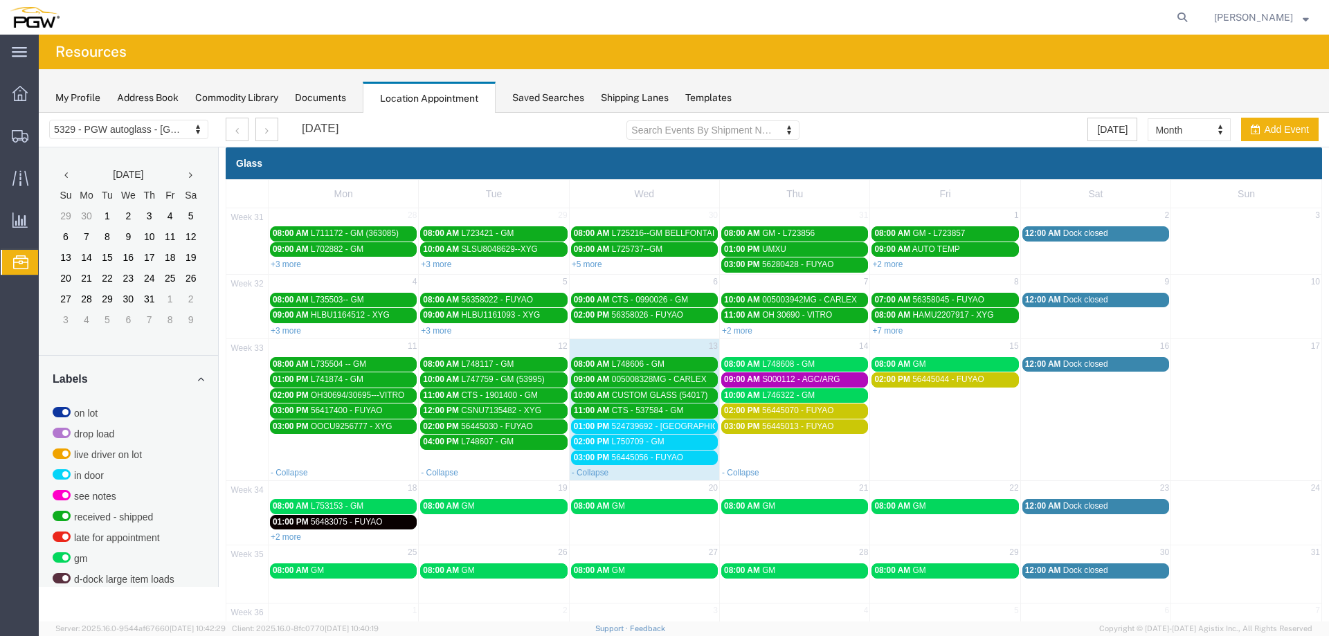
click at [626, 440] on span "L750709 - GM" at bounding box center [638, 442] width 53 height 10
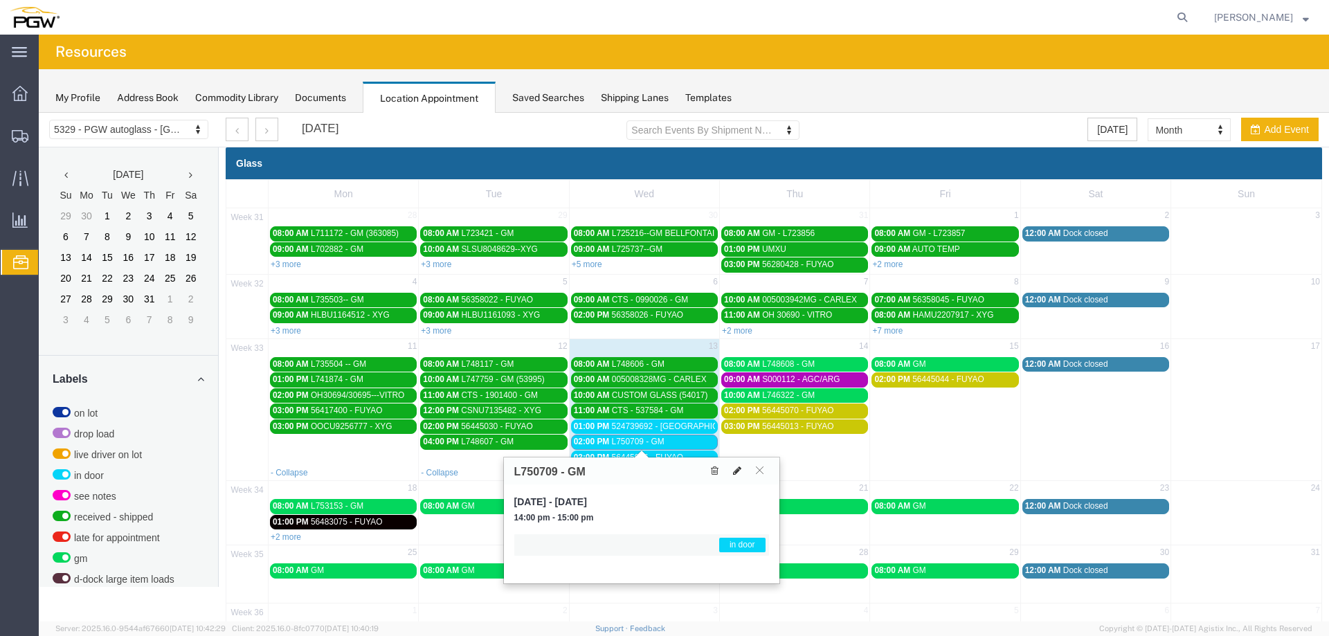
click at [737, 469] on icon at bounding box center [737, 471] width 8 height 10
select select "1"
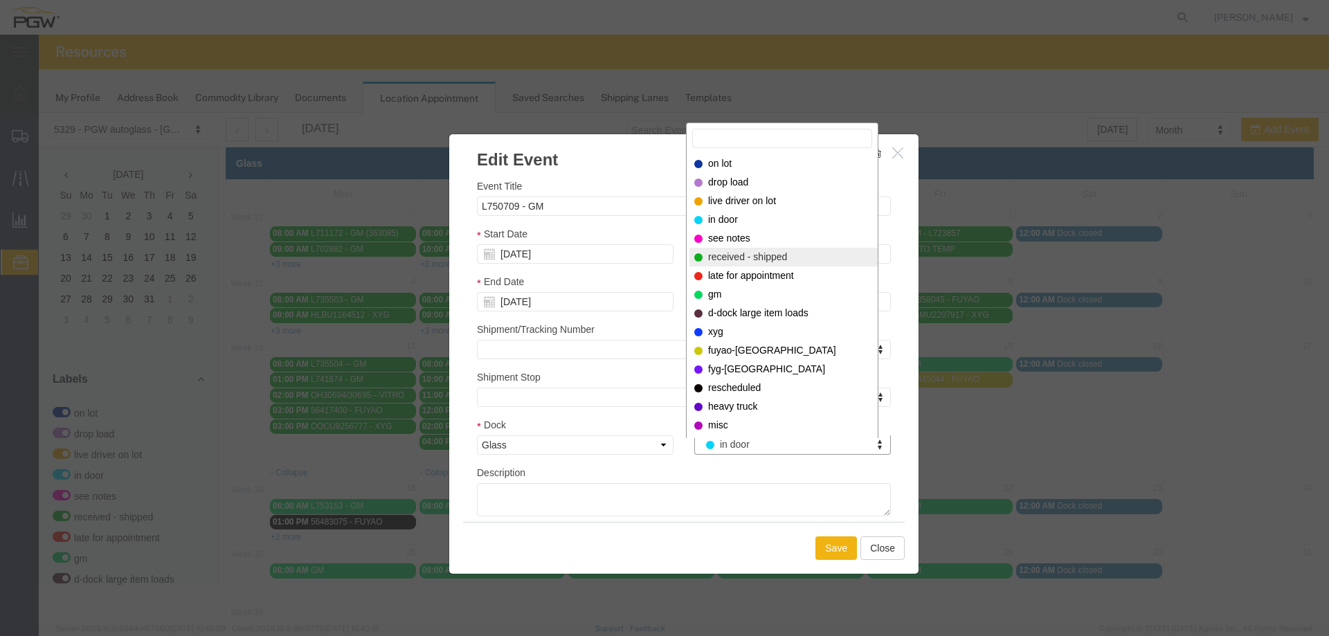
select select "200"
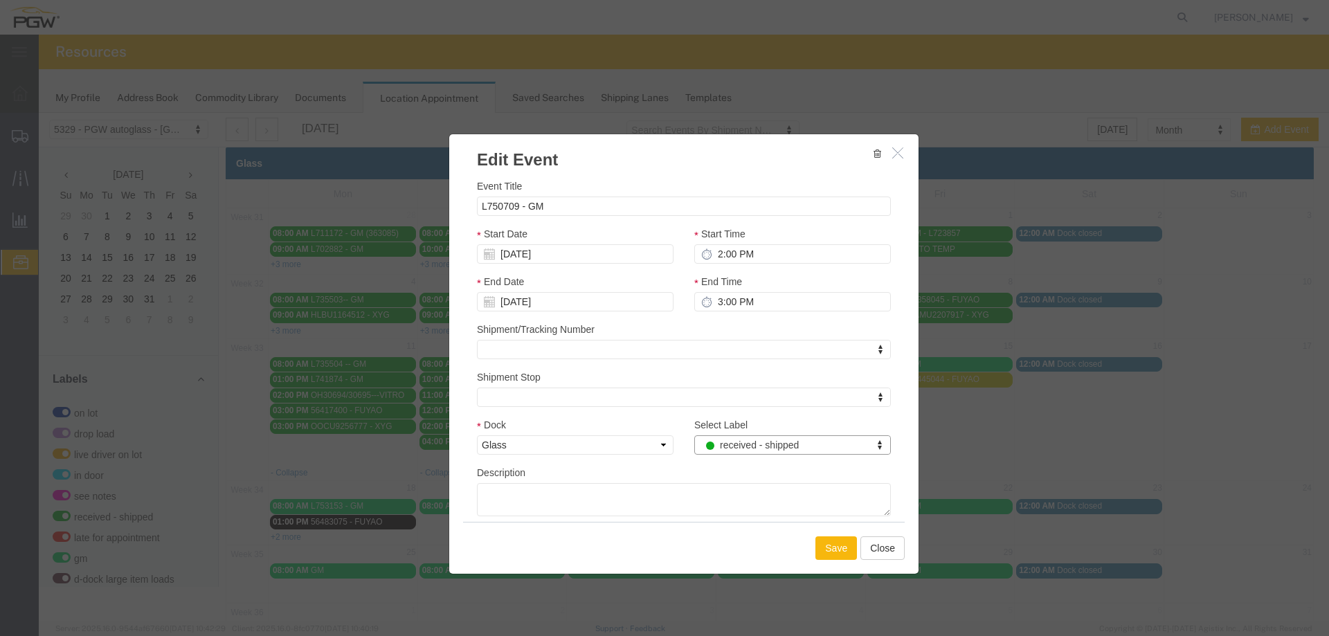
click at [829, 543] on button "Save" at bounding box center [836, 548] width 42 height 24
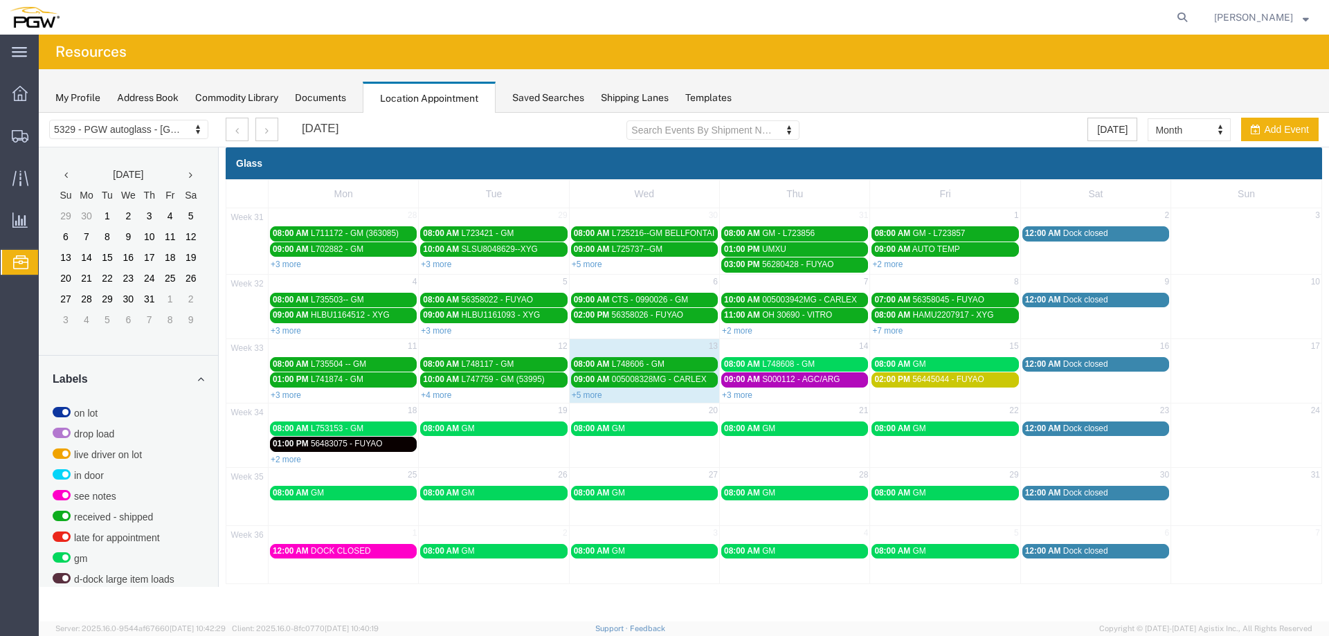
click at [953, 361] on div "08:00 AM GM" at bounding box center [944, 364] width 141 height 10
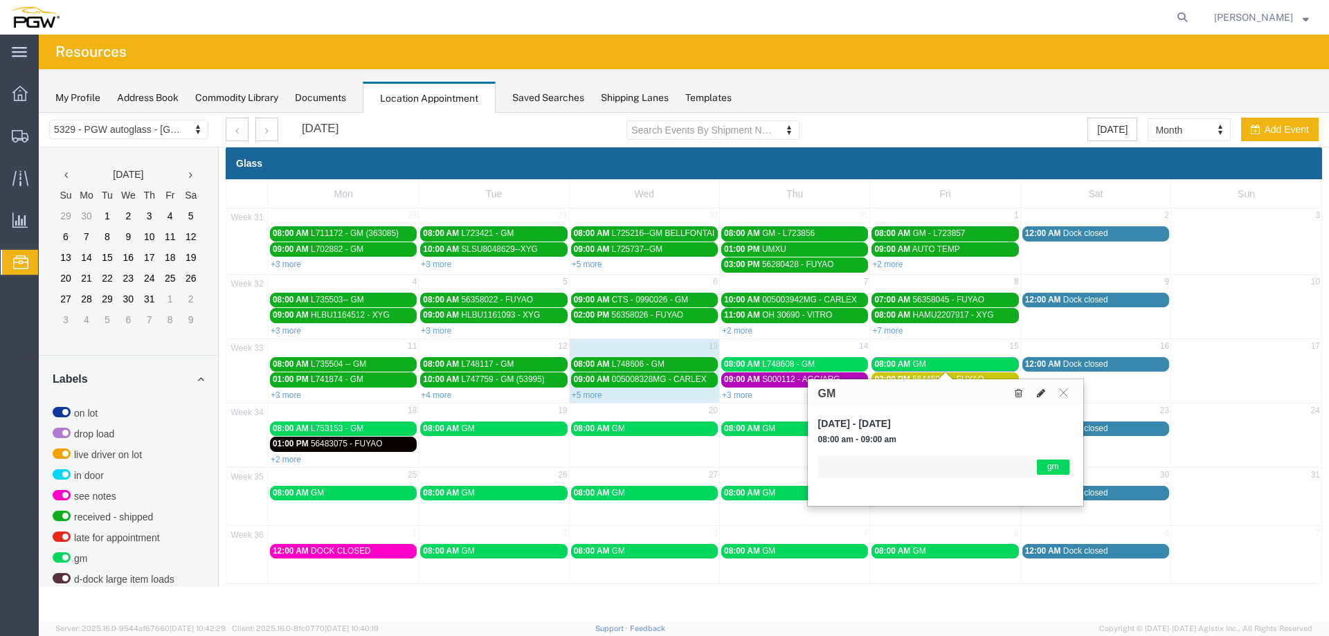
click at [1042, 390] on icon at bounding box center [1041, 393] width 8 height 10
select select "1"
select select "340"
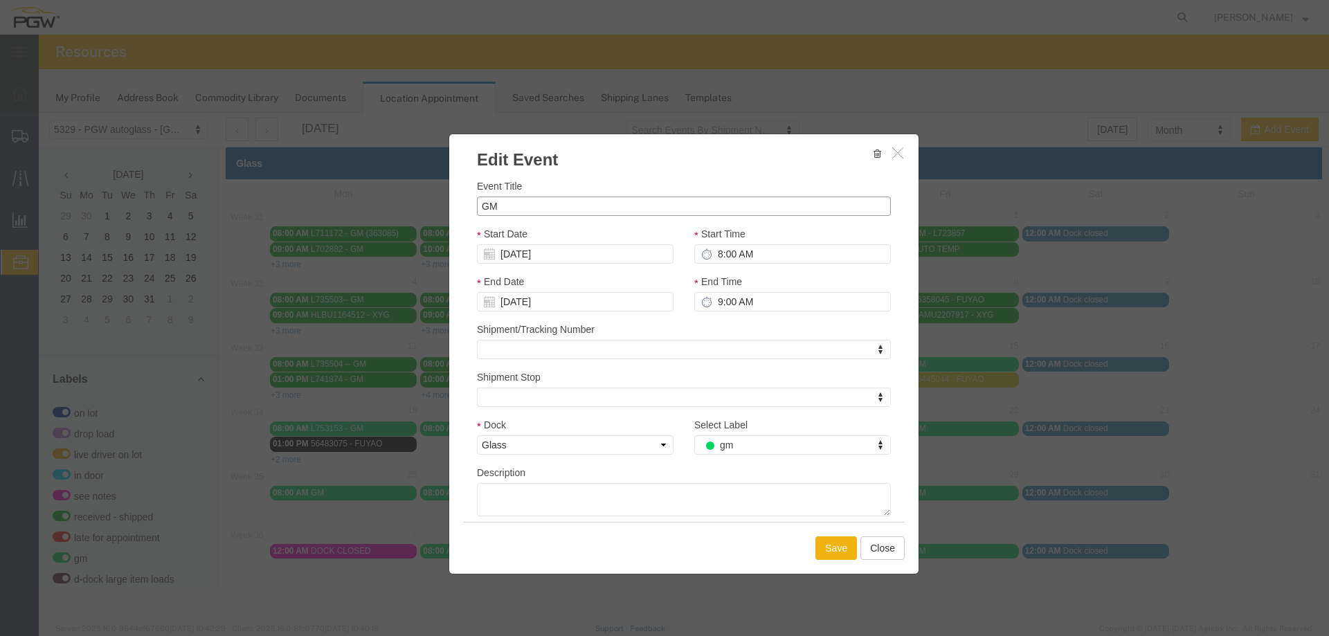
click at [480, 208] on input "GM" at bounding box center [684, 206] width 414 height 19
paste input "L752086"
type input "L752086 - GM"
click at [839, 548] on button "Save" at bounding box center [836, 548] width 42 height 24
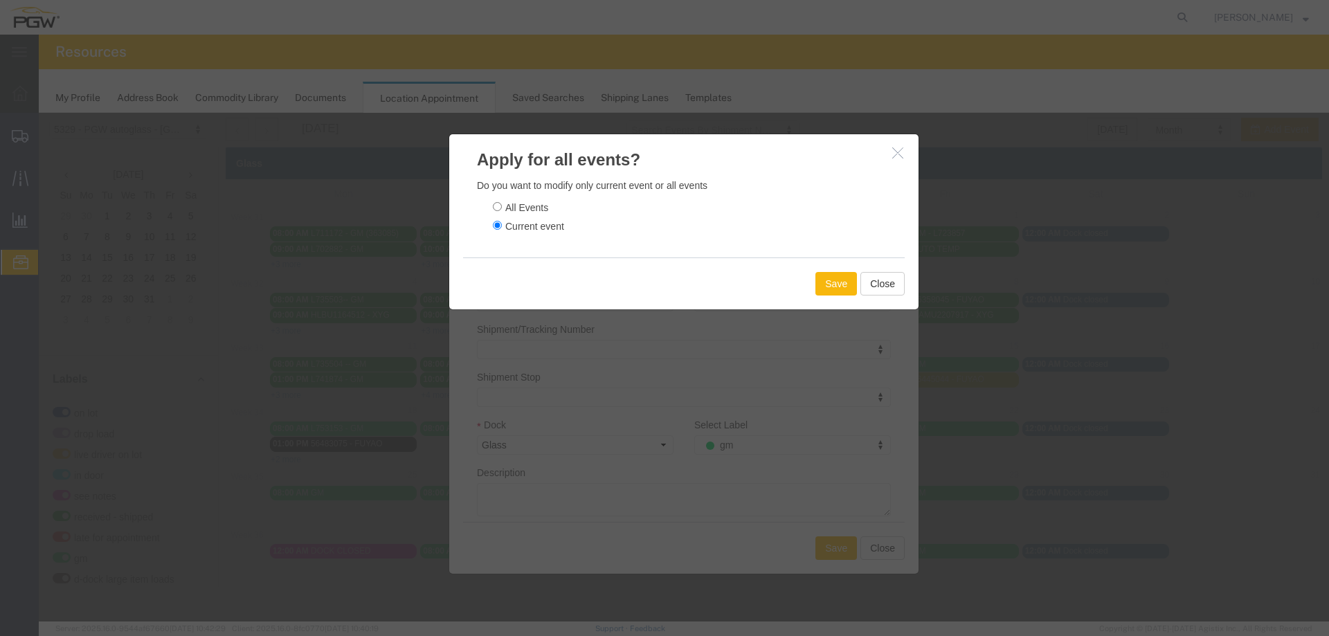
click at [835, 284] on button "Save" at bounding box center [836, 284] width 42 height 24
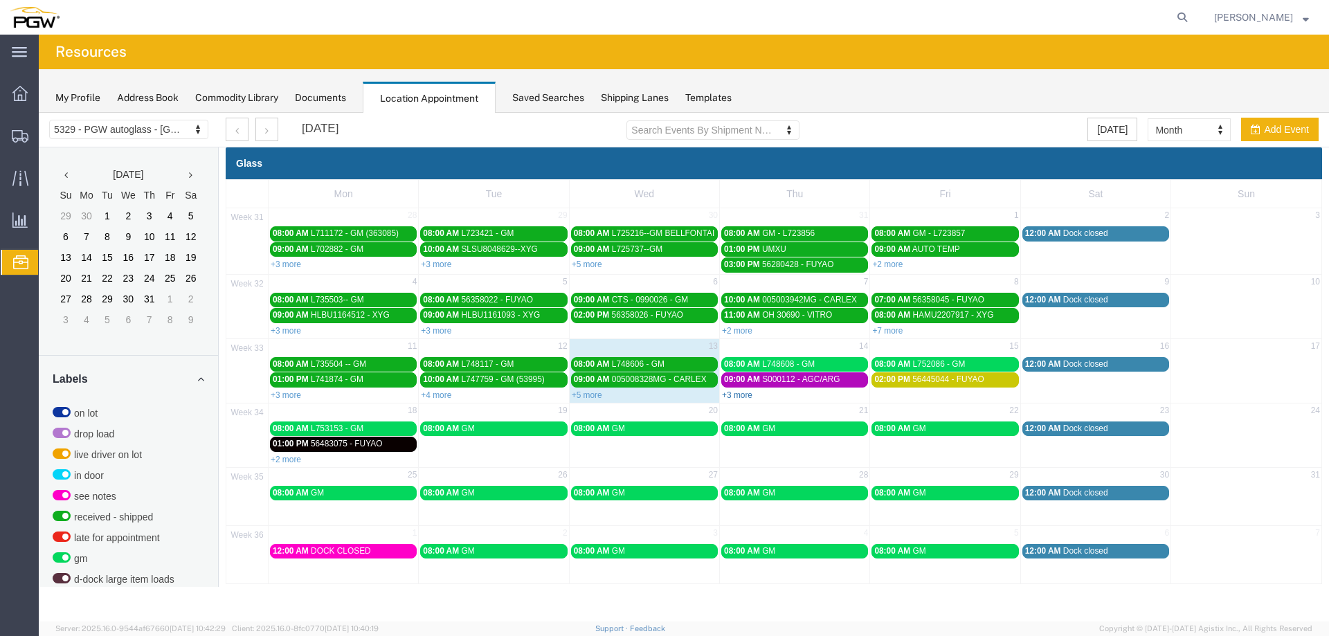
click at [742, 398] on link "+3 more" at bounding box center [737, 395] width 30 height 10
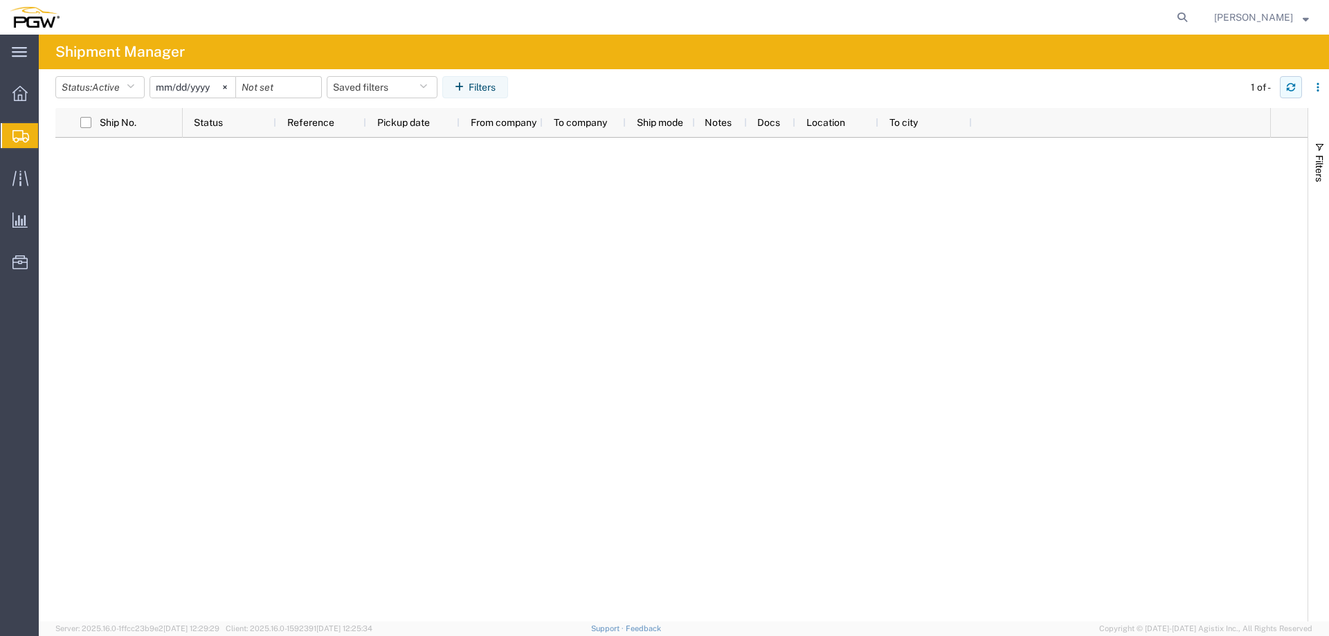
click at [1290, 92] on button "button" at bounding box center [1290, 87] width 22 height 22
